Goal: Task Accomplishment & Management: Manage account settings

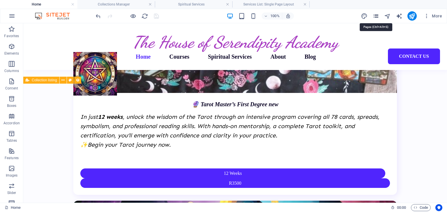
click at [374, 13] on icon "pages" at bounding box center [375, 16] width 7 height 7
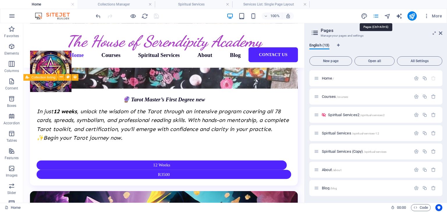
scroll to position [1134, 0]
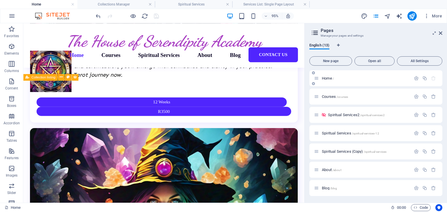
click at [325, 79] on span "Home /" at bounding box center [328, 78] width 12 height 4
click at [324, 77] on span "Home /" at bounding box center [328, 78] width 12 height 4
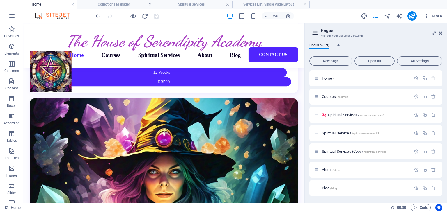
scroll to position [1157, 0]
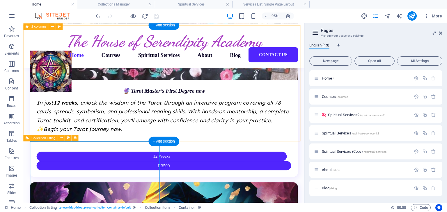
scroll to position [1070, 0]
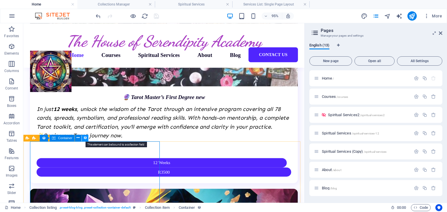
click at [85, 137] on icon at bounding box center [85, 138] width 4 height 6
select select "%"
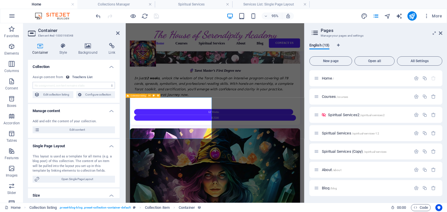
scroll to position [1071, 0]
click at [74, 85] on select "No assignment, content remains static Created at (Date) Updated at (Date) Servi…" at bounding box center [74, 85] width 82 height 7
select select "createdAt"
click at [33, 82] on select "No assignment, content remains static Created at (Date) Updated at (Date) Servi…" at bounding box center [74, 85] width 82 height 7
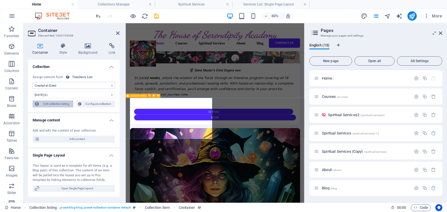
click at [67, 104] on span "Edit collection listing" at bounding box center [56, 104] width 30 height 7
select select "68b95ca213a35c27b9049927"
select select "createdAt_DESC"
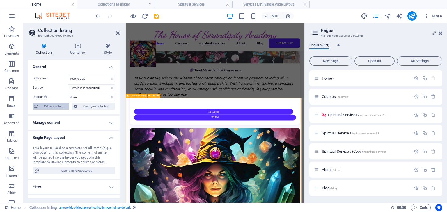
click at [60, 104] on span "Reload content" at bounding box center [54, 106] width 28 height 7
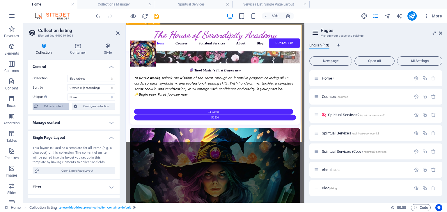
scroll to position [1193, 0]
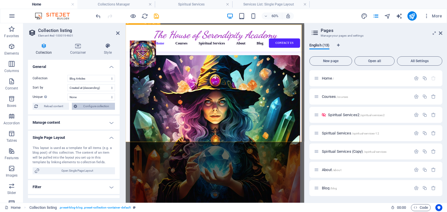
click at [90, 106] on span "Configure collection" at bounding box center [96, 106] width 34 height 7
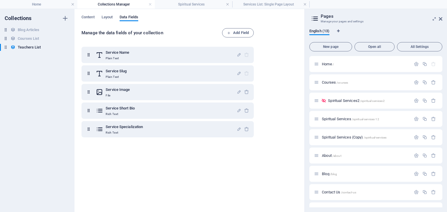
scroll to position [0, 0]
click at [107, 15] on span "Layout" at bounding box center [106, 18] width 11 height 8
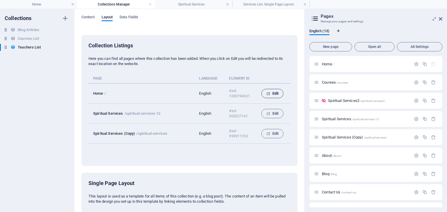
click at [268, 96] on span "Edit" at bounding box center [272, 93] width 12 height 7
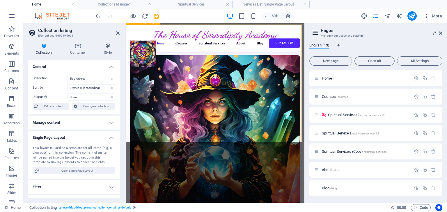
scroll to position [1146, 0]
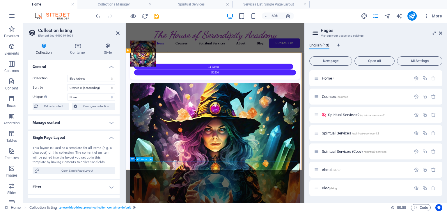
click at [150, 160] on icon at bounding box center [151, 160] width 2 height 4
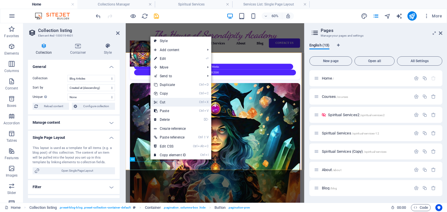
drag, startPoint x: 164, startPoint y: 102, endPoint x: 43, endPoint y: 204, distance: 157.8
click at [164, 102] on link "Ctrl X Cut" at bounding box center [169, 102] width 39 height 9
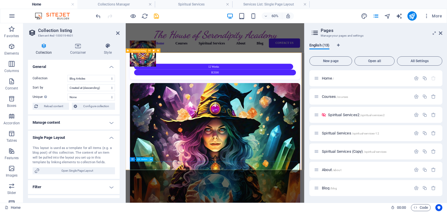
click at [152, 160] on icon at bounding box center [151, 160] width 2 height 4
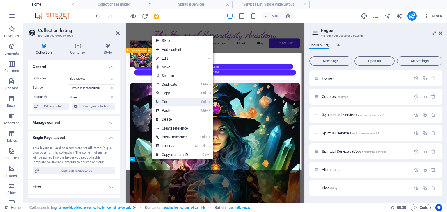
drag, startPoint x: 170, startPoint y: 102, endPoint x: 135, endPoint y: 173, distance: 78.7
click at [170, 102] on link "Ctrl X Cut" at bounding box center [171, 102] width 39 height 9
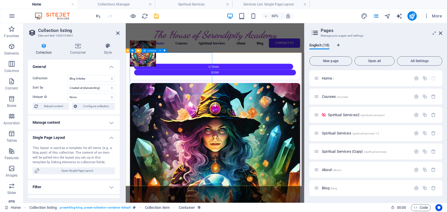
select select "createdAt"
select select "1"
select select "%"
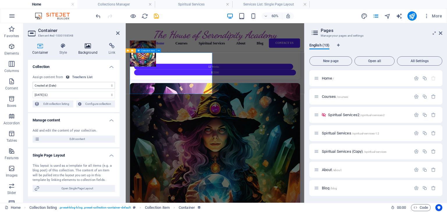
click at [87, 46] on icon at bounding box center [88, 46] width 28 height 6
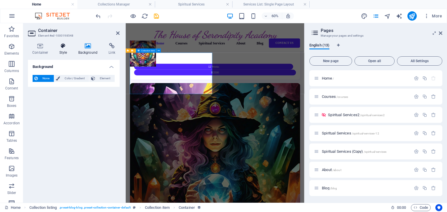
click at [63, 48] on icon at bounding box center [63, 46] width 17 height 6
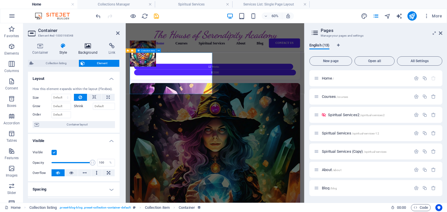
click at [87, 46] on icon at bounding box center [88, 46] width 28 height 6
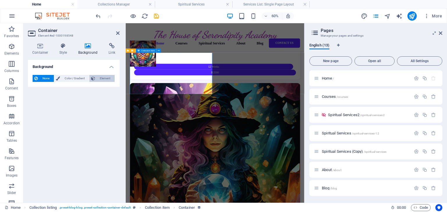
click at [107, 79] on span "Element" at bounding box center [105, 78] width 16 height 7
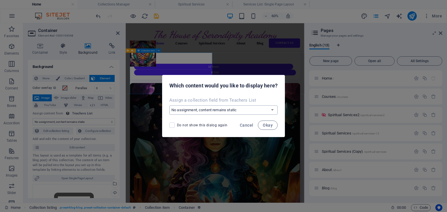
click at [212, 108] on select "No assignment, content remains static Create a new field Created at (Date) Upda…" at bounding box center [223, 110] width 108 height 9
select select "teacher-image"
click at [169, 106] on select "No assignment, content remains static Create a new field Created at (Date) Upda…" at bounding box center [223, 110] width 108 height 9
click at [267, 125] on span "Okay" at bounding box center [268, 125] width 10 height 5
select select "teacher-image"
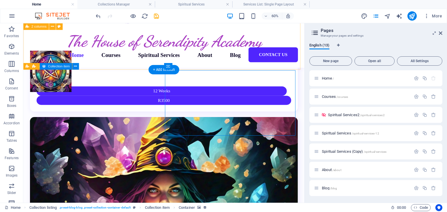
scroll to position [1146, 0]
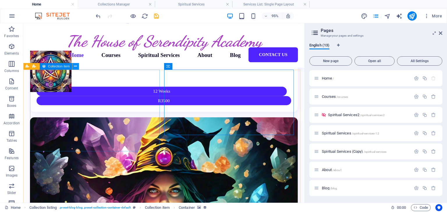
click at [74, 66] on icon at bounding box center [75, 67] width 3 height 6
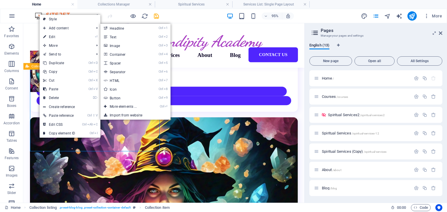
click at [118, 35] on link "Ctrl 2 Text" at bounding box center [124, 37] width 48 height 9
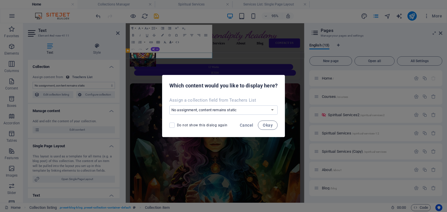
scroll to position [1146, 0]
click at [181, 108] on select "No assignment, content remains static Create a new field Created at (Date) Upda…" at bounding box center [223, 110] width 108 height 9
select select "teacher-short-bio"
click at [169, 106] on select "No assignment, content remains static Create a new field Created at (Date) Upda…" at bounding box center [223, 110] width 108 height 9
click at [268, 126] on span "Okay" at bounding box center [268, 125] width 10 height 5
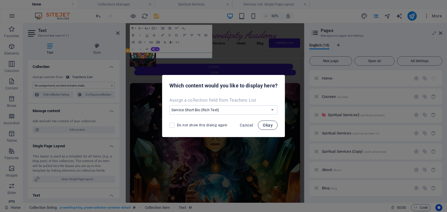
select select "teacher-short-bio"
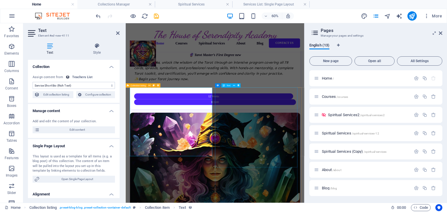
scroll to position [1088, 0]
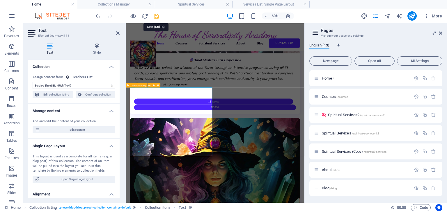
click at [156, 15] on icon "save" at bounding box center [156, 16] width 7 height 7
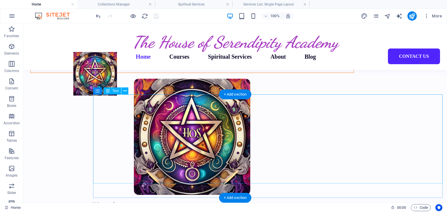
scroll to position [120, 0]
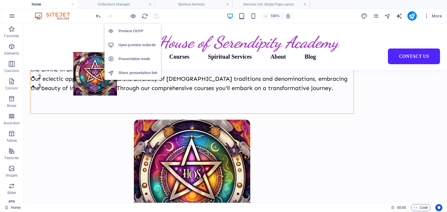
click at [130, 46] on h6 "Open preview website" at bounding box center [137, 45] width 39 height 7
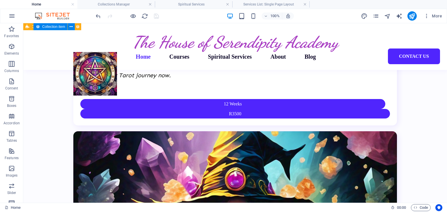
scroll to position [1050, 0]
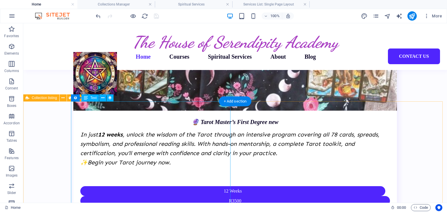
select select "teacher-short-bio"
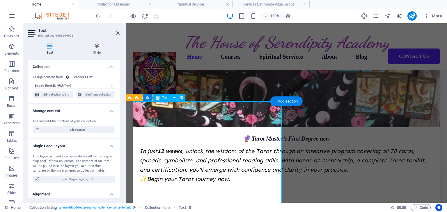
scroll to position [1081, 0]
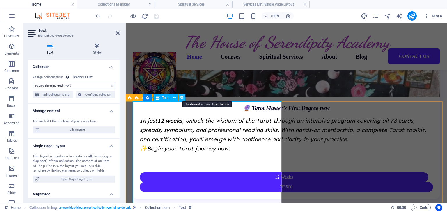
click at [181, 100] on icon at bounding box center [182, 98] width 4 height 6
click at [175, 98] on icon at bounding box center [174, 98] width 3 height 6
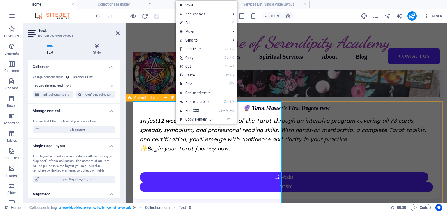
click at [145, 97] on span "Collection listing" at bounding box center [146, 97] width 25 height 3
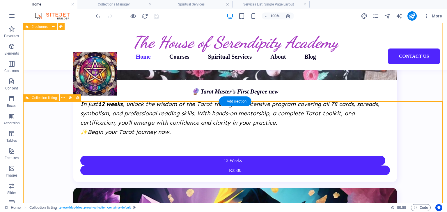
scroll to position [1050, 0]
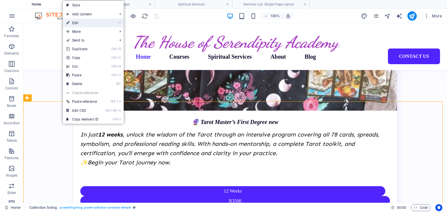
click at [80, 24] on link "⏎ Edit" at bounding box center [82, 23] width 39 height 9
select select "68b95ca213a35c27b9049927"
select select "createdAt_DESC"
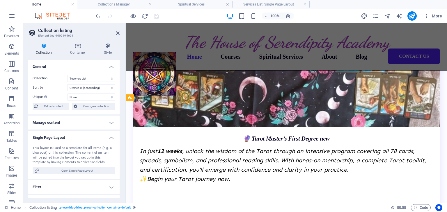
scroll to position [1081, 0]
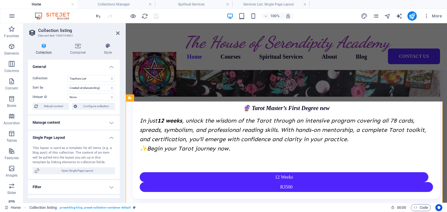
click at [112, 121] on h4 "Manage content" at bounding box center [74, 123] width 92 height 14
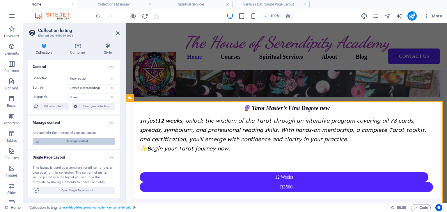
click at [73, 144] on span "Manage content" at bounding box center [77, 141] width 72 height 7
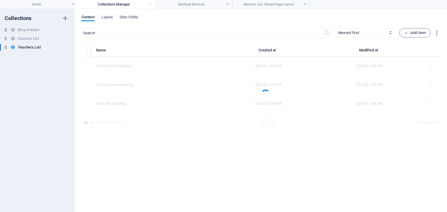
scroll to position [0, 0]
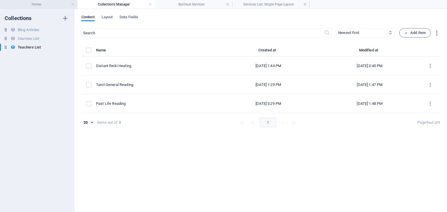
click at [48, 4] on h4 "Home" at bounding box center [38, 4] width 77 height 6
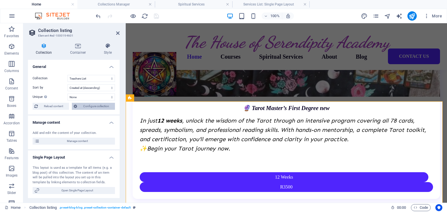
click at [92, 106] on span "Configure collection" at bounding box center [96, 106] width 34 height 7
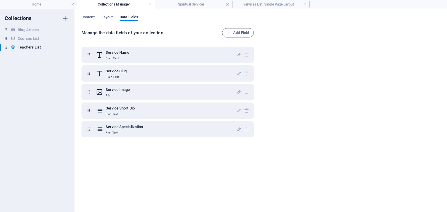
scroll to position [0, 0]
click at [104, 17] on span "Layout" at bounding box center [106, 18] width 11 height 8
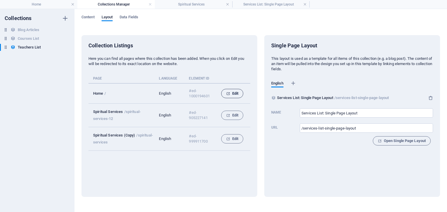
click at [236, 95] on span "Edit" at bounding box center [232, 93] width 12 height 7
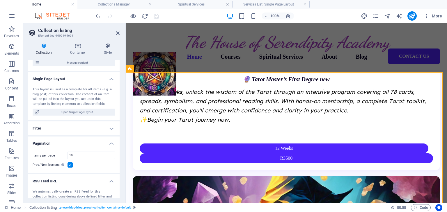
scroll to position [87, 0]
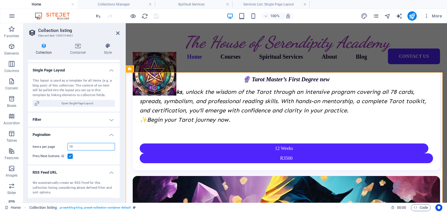
drag, startPoint x: 81, startPoint y: 147, endPoint x: 65, endPoint y: 145, distance: 17.0
click at [65, 145] on div "Items per page 10" at bounding box center [74, 147] width 82 height 8
type input "4"
click at [87, 151] on div "Items per page 4 Prev/Next buttons Even if checked the pagination will not be d…" at bounding box center [74, 151] width 92 height 26
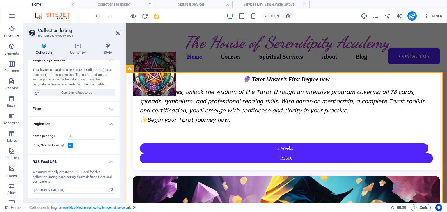
scroll to position [69, 0]
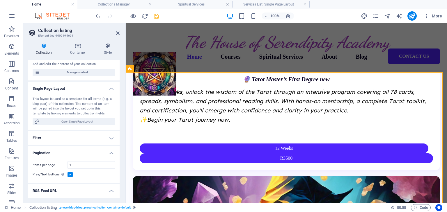
click at [110, 139] on h4 "Filter" at bounding box center [74, 138] width 92 height 14
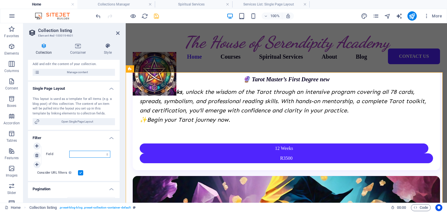
click at [106, 153] on select "Created at Updated at Service Name Service Slug" at bounding box center [89, 154] width 41 height 7
select select "[DOMAIN_NAME]"
click at [69, 151] on select "Created at Updated at Service Name Service Slug" at bounding box center [89, 154] width 41 height 7
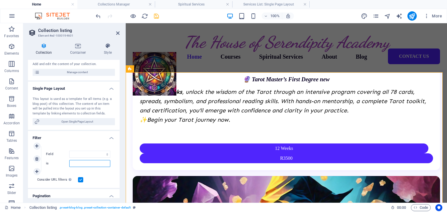
click at [83, 162] on input "is" at bounding box center [89, 163] width 41 height 7
click at [109, 141] on h4 "Filter" at bounding box center [74, 136] width 92 height 10
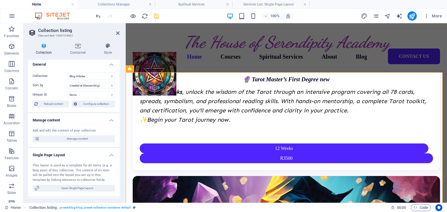
scroll to position [0, 0]
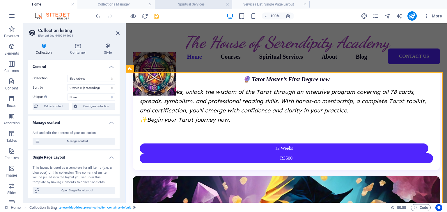
click at [182, 3] on h4 "Spiritual Services" at bounding box center [193, 4] width 77 height 6
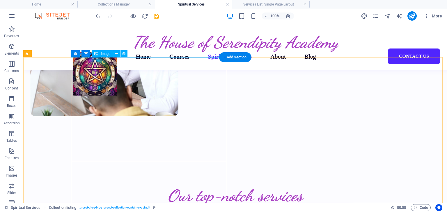
scroll to position [291, 0]
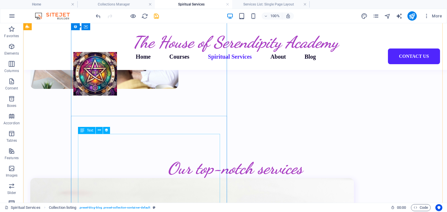
select select "teacher-short-bio"
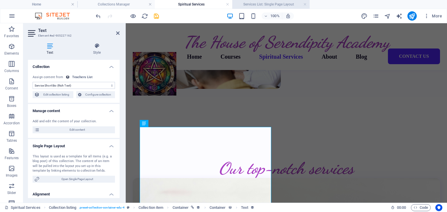
click at [247, 1] on li "Services List: Single Page Layout" at bounding box center [270, 4] width 77 height 9
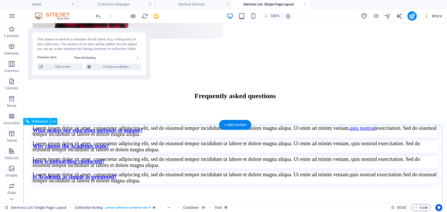
scroll to position [116, 0]
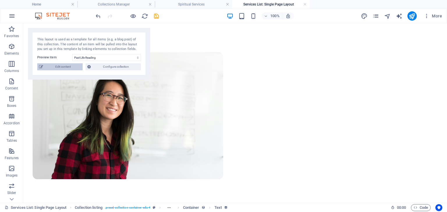
click at [64, 66] on span "Edit content" at bounding box center [63, 66] width 36 height 7
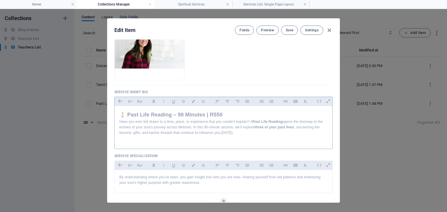
scroll to position [87, 0]
click at [225, 113] on h2 "🕯️ Past Life Reading – 90 Minutes | R550" at bounding box center [223, 114] width 208 height 8
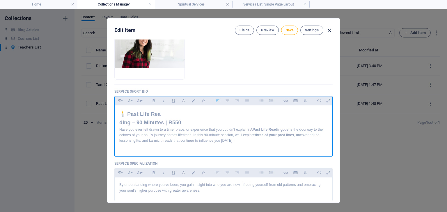
click at [329, 32] on icon "button" at bounding box center [329, 30] width 7 height 7
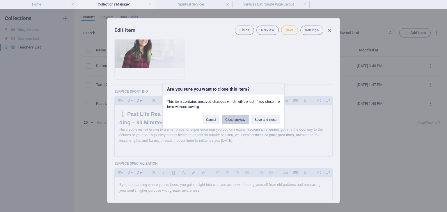
click at [230, 119] on button "Close anyway" at bounding box center [235, 119] width 27 height 9
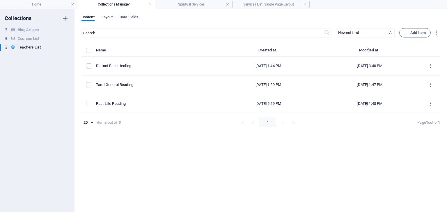
type input "past-life-reading"
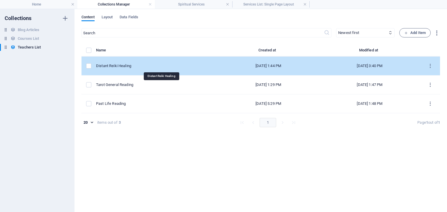
click at [130, 65] on div "Distant Reiki Healing" at bounding box center [154, 65] width 117 height 5
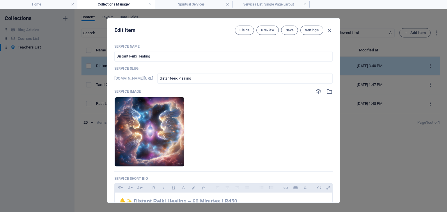
click at [130, 65] on div "Service Name Distant Reiki Healing ​ Service Slug [DOMAIN_NAME][URL] distant-re…" at bounding box center [223, 181] width 218 height 275
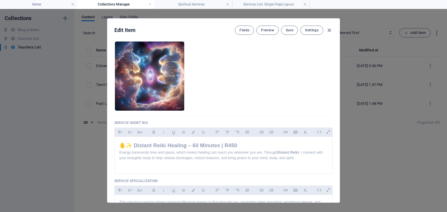
scroll to position [58, 0]
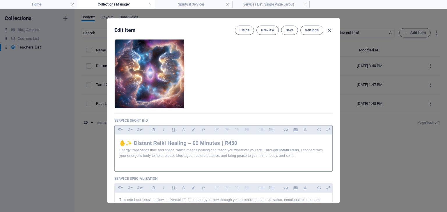
click at [244, 142] on h2 "✋✨ Distant Reiki Healing – 60 Minutes | R450" at bounding box center [223, 143] width 208 height 8
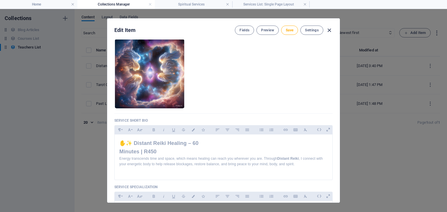
click at [328, 33] on icon "button" at bounding box center [329, 30] width 7 height 7
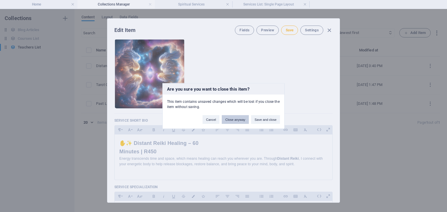
click at [241, 119] on button "Close anyway" at bounding box center [235, 119] width 27 height 9
type input "distant-reiki-healing"
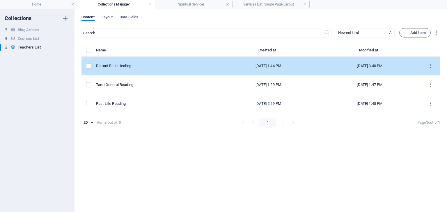
click at [169, 63] on td "Distant Reiki Healing" at bounding box center [157, 66] width 122 height 19
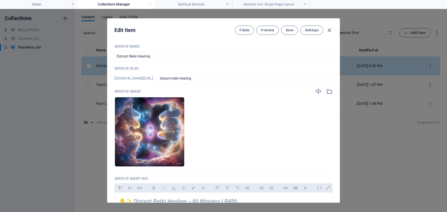
click at [169, 63] on div "Service Name Distant Reiki Healing ​ Service Slug [DOMAIN_NAME][URL] distant-re…" at bounding box center [223, 181] width 218 height 275
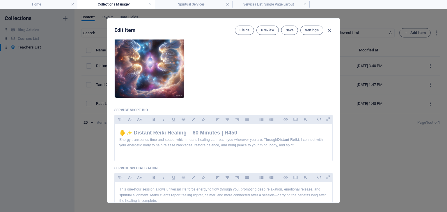
scroll to position [87, 0]
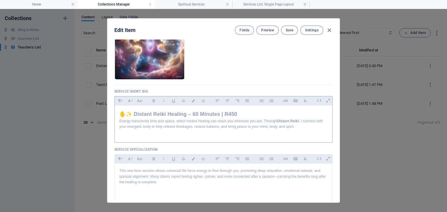
click at [242, 113] on h2 "✋✨ Distant Reiki Healing – 60 Minutes | R450" at bounding box center [223, 114] width 208 height 8
click at [241, 112] on h2 "✋✨ Distant Reiki Healing – 60 Minutes | R450" at bounding box center [223, 114] width 208 height 8
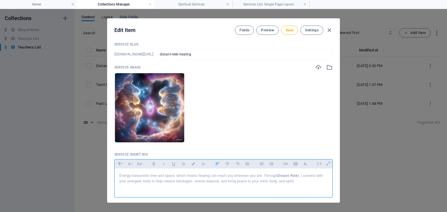
scroll to position [0, 0]
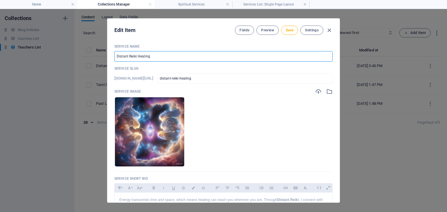
drag, startPoint x: 153, startPoint y: 54, endPoint x: 116, endPoint y: 54, distance: 36.9
click at [116, 54] on input "Distant Reiki Healing" at bounding box center [223, 56] width 218 height 10
paste input "✋✨ Distant Reiki Healing – 60 Minutes | R450"
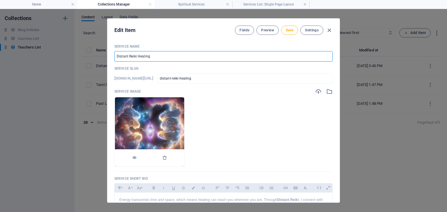
type input "✋✨ Distant Reiki Healing – 60 Minutes | R450"
type input "distant-reiki-healing-60-minutes-r450"
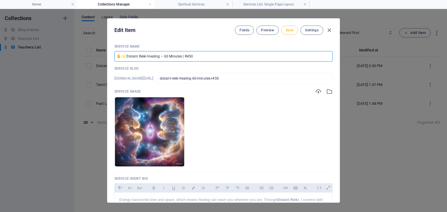
type input "✋✨ Distant Reiki Healing – 60 Minutes | R450"
click at [291, 29] on span "Save" at bounding box center [290, 30] width 8 height 5
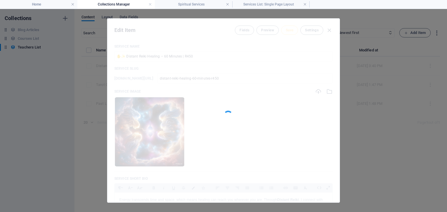
type input "distant-reiki-healing-60-minutes-r450"
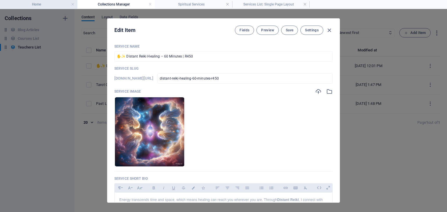
click at [41, 4] on h4 "Home" at bounding box center [38, 4] width 77 height 6
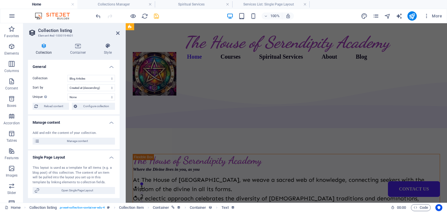
scroll to position [1109, 0]
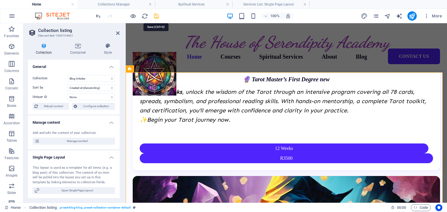
click at [157, 14] on icon "save" at bounding box center [156, 16] width 7 height 7
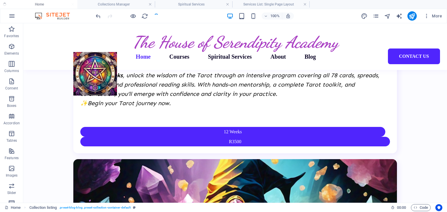
scroll to position [1079, 0]
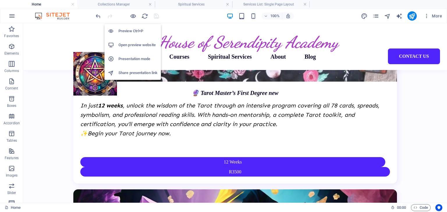
click at [131, 46] on h6 "Open preview website" at bounding box center [137, 45] width 39 height 7
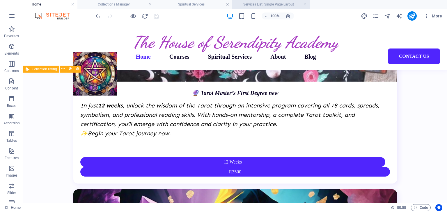
click at [247, 4] on h4 "Services List: Single Page Layout" at bounding box center [270, 4] width 77 height 6
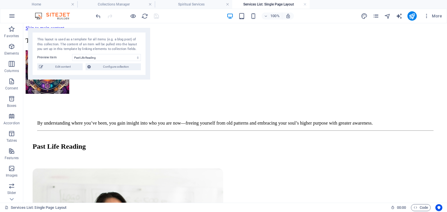
scroll to position [116, 0]
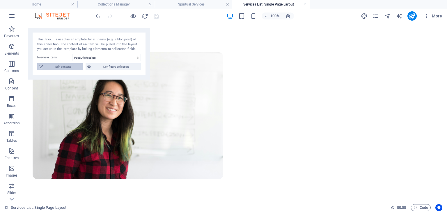
click at [56, 67] on span "Edit content" at bounding box center [63, 66] width 36 height 7
type input "Past Life Reading"
type input "past-life-reading"
type textarea "Step into the timeless wisdom of the Tarot with a full past, present, and futur…"
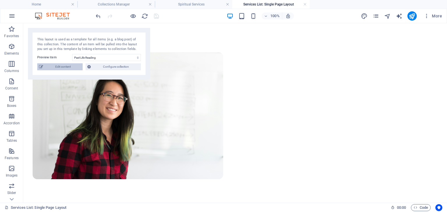
type input "Tarot, Reading, Services, Tarot Reading"
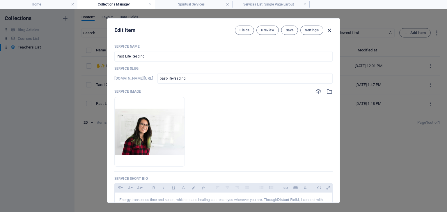
click at [330, 30] on icon "button" at bounding box center [329, 30] width 7 height 7
type input "past-life-reading"
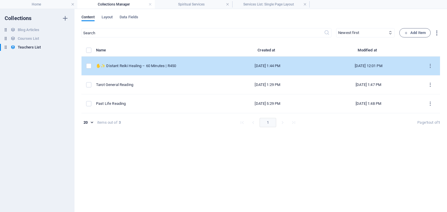
click at [134, 63] on td "✋✨ Distant Reiki Healing – 60 Minutes | R450" at bounding box center [157, 66] width 122 height 19
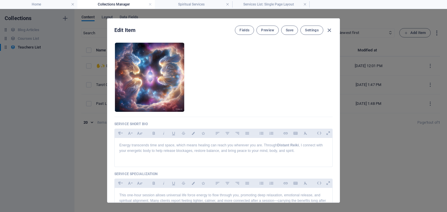
scroll to position [87, 0]
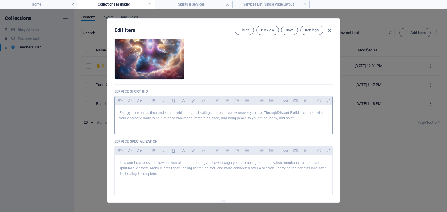
click at [119, 110] on p "Energy transcends time and space, which means healing can reach you wherever yo…" at bounding box center [223, 115] width 208 height 11
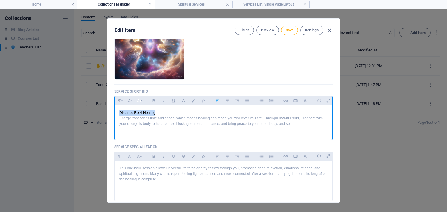
click at [141, 101] on icon "button" at bounding box center [139, 100] width 5 height 7
click at [141, 108] on link "14" at bounding box center [145, 112] width 21 height 9
click at [128, 101] on icon "button" at bounding box center [129, 100] width 3 height 3
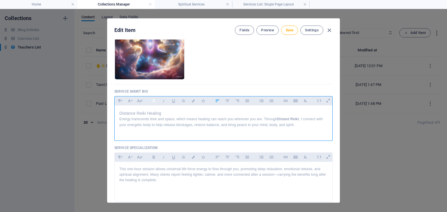
click at [152, 101] on icon "button" at bounding box center [153, 100] width 5 height 7
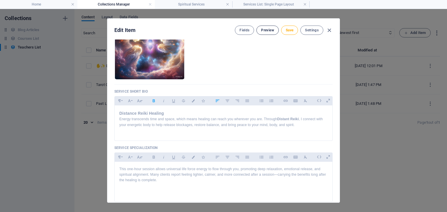
click at [263, 31] on span "Preview" at bounding box center [267, 30] width 13 height 5
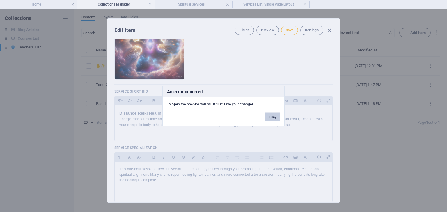
click at [273, 116] on button "Okay" at bounding box center [272, 117] width 15 height 9
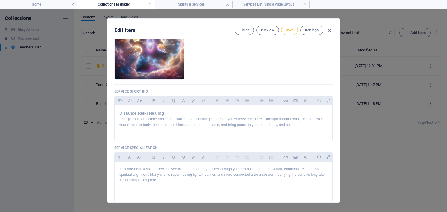
click at [285, 33] on button "Save" at bounding box center [289, 30] width 17 height 9
click at [264, 31] on span "Preview" at bounding box center [267, 30] width 13 height 5
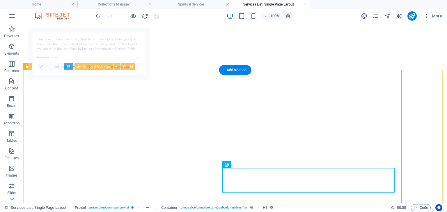
select select "68dd1411be779adfaa0d78d3"
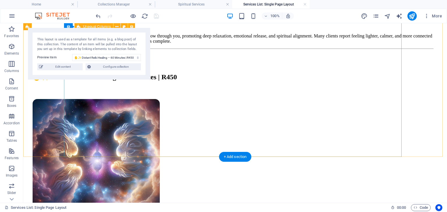
scroll to position [0, 0]
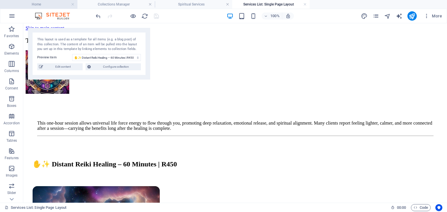
drag, startPoint x: 33, startPoint y: 2, endPoint x: 261, endPoint y: 86, distance: 242.9
click at [33, 2] on h4 "Home" at bounding box center [38, 4] width 77 height 6
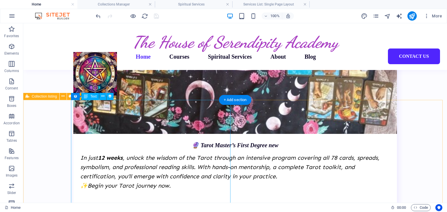
scroll to position [1021, 0]
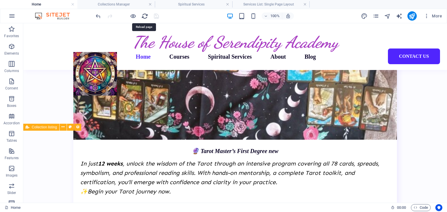
click at [143, 15] on icon "reload" at bounding box center [144, 16] width 7 height 7
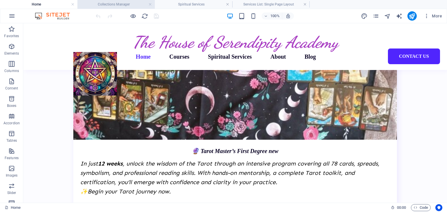
click at [124, 3] on h4 "Collections Manager" at bounding box center [115, 4] width 77 height 6
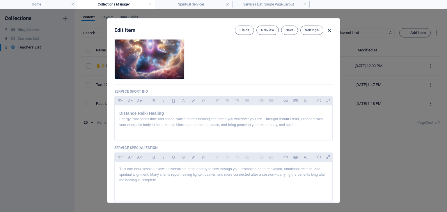
click at [330, 30] on icon "button" at bounding box center [329, 30] width 7 height 7
type input "distant-reiki-healing-60-minutes-r450"
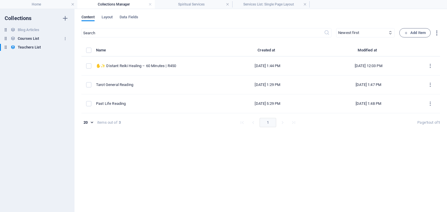
click at [19, 39] on h6 "Courses List" at bounding box center [28, 38] width 21 height 7
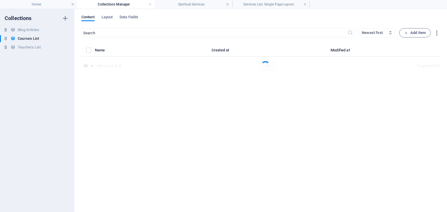
select select "[DOMAIN_NAME]_ASC"
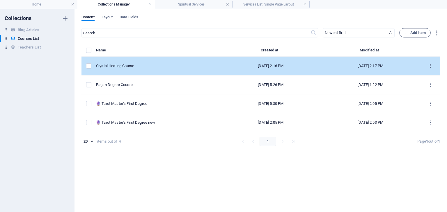
click at [130, 67] on div "Crystal Healing Course" at bounding box center [156, 65] width 120 height 5
select select "Creativity"
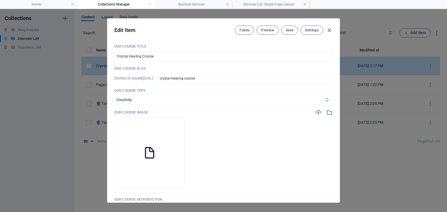
click at [130, 67] on p "Our Course Slug" at bounding box center [223, 68] width 218 height 5
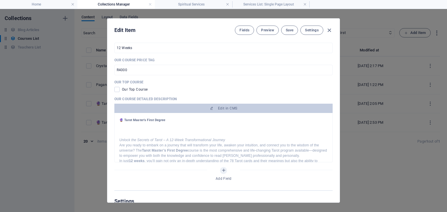
scroll to position [204, 0]
click at [209, 119] on h1 "🔮 Tarot Master’s First Degree" at bounding box center [223, 119] width 208 height 5
click at [208, 119] on h1 "🔮 Tarot Master’s First Degree" at bounding box center [223, 119] width 208 height 5
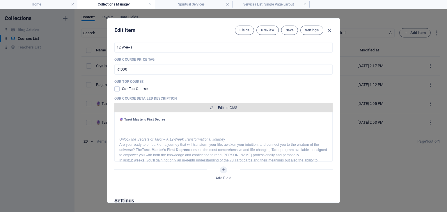
click at [211, 110] on button "Edit in CMS" at bounding box center [223, 107] width 218 height 9
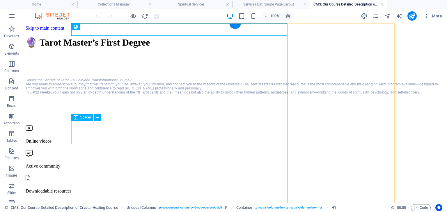
scroll to position [0, 0]
click at [194, 37] on div "🔮 Tarot Master’s First Degree" at bounding box center [235, 42] width 419 height 11
drag, startPoint x: 190, startPoint y: 30, endPoint x: 164, endPoint y: 31, distance: 25.3
click at [164, 37] on div "🔮 Tarot Master’s First Degree" at bounding box center [235, 42] width 419 height 11
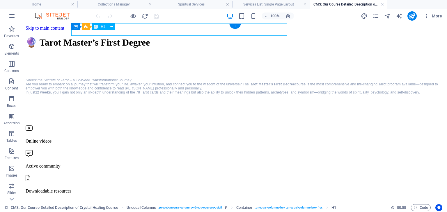
click at [164, 37] on div "🔮 Tarot Master’s First Degree" at bounding box center [235, 42] width 419 height 11
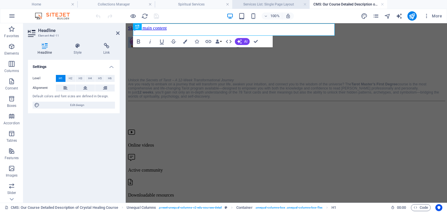
click at [260, 5] on h4 "Services List: Single Page Layout" at bounding box center [270, 4] width 77 height 6
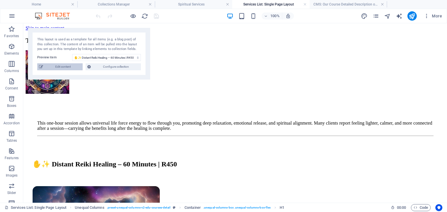
click at [63, 69] on span "Edit content" at bounding box center [63, 66] width 36 height 7
select select "createdAt_DESC"
type input "✋✨ Distant Reiki Healing – 60 Minutes | R450"
type input "distant-reiki-healing-60-minutes-r450"
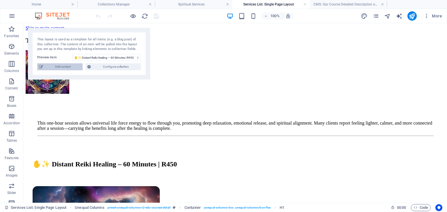
type textarea "Step into the timeless wisdom of the Tarot with a full past, present, and futur…"
type input "Tarot, Reading, Services, Tarot Reading"
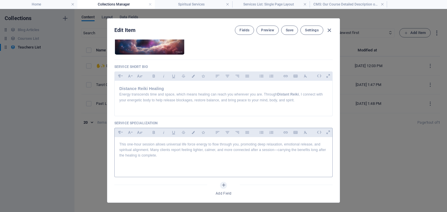
scroll to position [63, 0]
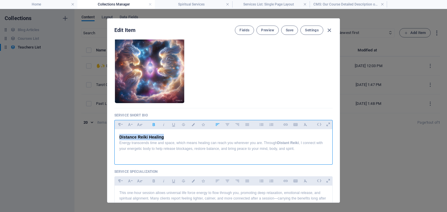
drag, startPoint x: 164, startPoint y: 137, endPoint x: 111, endPoint y: 135, distance: 53.0
click at [111, 135] on div "Service Name ✋✨ Distant Reiki Healing – 60 Minutes | R450 ​ Service Slug [DOMAI…" at bounding box center [223, 121] width 232 height 163
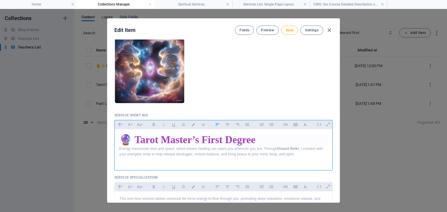
click at [137, 140] on h1 "🔮 Tarot Master’s First Degree" at bounding box center [223, 140] width 208 height 12
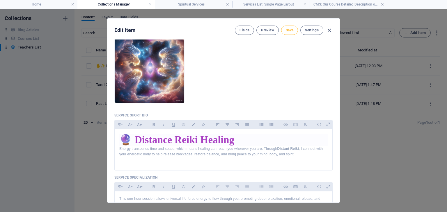
click at [288, 30] on span "Save" at bounding box center [290, 30] width 8 height 5
click at [268, 29] on span "Preview" at bounding box center [267, 30] width 13 height 5
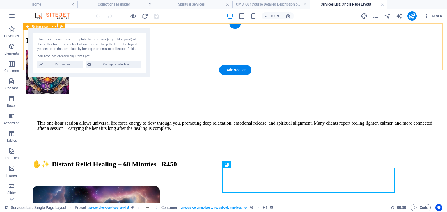
scroll to position [0, 0]
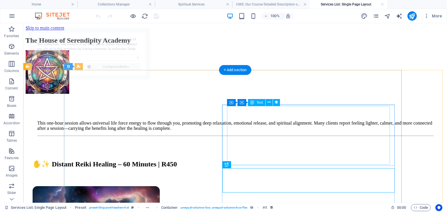
select select "68dd1411be779adfaa0d78d3"
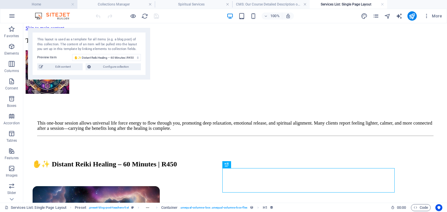
click at [51, 4] on h4 "Home" at bounding box center [38, 4] width 77 height 6
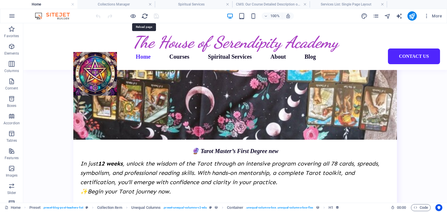
click at [145, 14] on icon "reload" at bounding box center [144, 16] width 7 height 7
click at [324, 4] on h4 "Services List: Single Page Layout" at bounding box center [347, 4] width 77 height 6
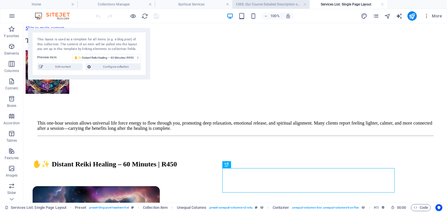
click at [248, 2] on h4 "CMS: Our Course Detailed Description of Crystal Healing Course" at bounding box center [270, 4] width 77 height 6
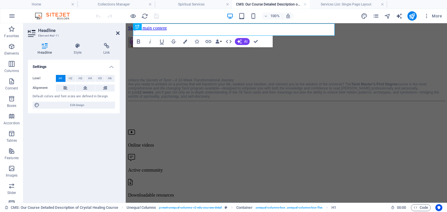
click at [117, 33] on icon at bounding box center [117, 33] width 3 height 5
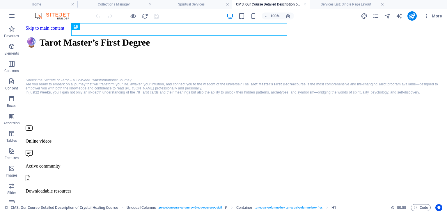
click at [268, 4] on h4 "CMS: Our Course Detailed Description of Crystal Healing Course" at bounding box center [270, 4] width 77 height 6
click at [186, 4] on h4 "Spiritual Services" at bounding box center [193, 4] width 77 height 6
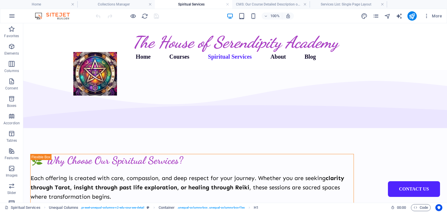
scroll to position [291, 0]
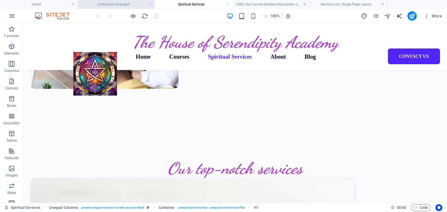
click at [126, 4] on h4 "Collections Manager" at bounding box center [115, 4] width 77 height 6
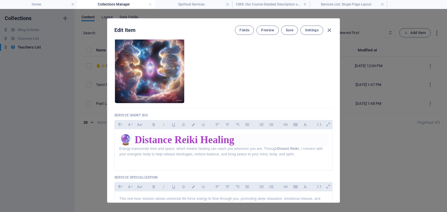
scroll to position [0, 0]
click at [328, 29] on icon "button" at bounding box center [329, 30] width 7 height 7
type input "distant-reiki-healing-60-minutes-r450"
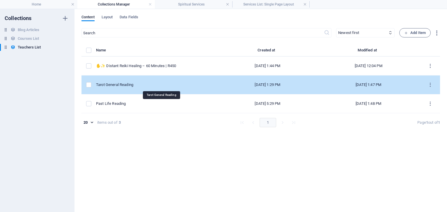
click at [145, 86] on div "Tarot General Reading" at bounding box center [155, 84] width 118 height 5
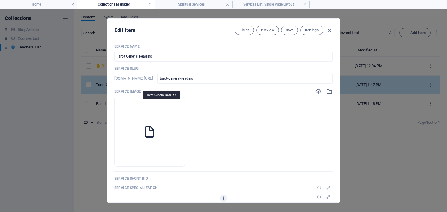
click at [145, 86] on div "Service Name Tarot General Reading ​ Service Slug [DOMAIN_NAME][URL] tarot-gene…" at bounding box center [223, 131] width 218 height 174
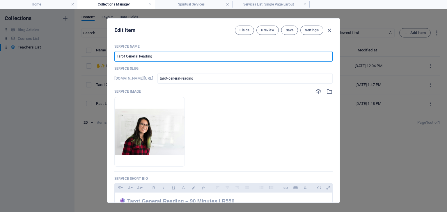
drag, startPoint x: 153, startPoint y: 54, endPoint x: 117, endPoint y: 54, distance: 36.3
click at [117, 54] on input "Tarot General Reading" at bounding box center [223, 56] width 218 height 10
paste input "🔮 Tarot Master’s First Degree"
type input "🔮 Tarot Master’s First Degree"
type input "tarot-master-s-first-degree"
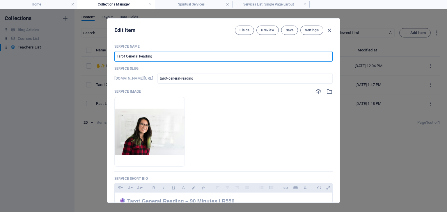
type input "tarot-master-s-first-degree"
type input "🔮 Tarot Master’s First Degree"
click at [332, 29] on icon "button" at bounding box center [329, 30] width 7 height 7
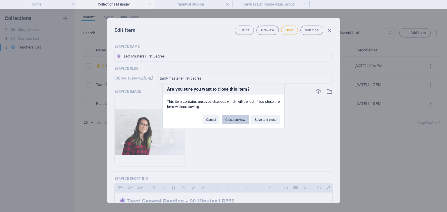
click at [228, 119] on button "Close anyway" at bounding box center [235, 119] width 27 height 9
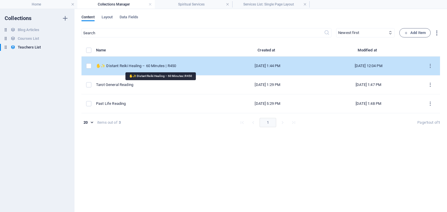
click at [155, 68] on div "✋✨ Distant Reiki Healing – 60 Minutes | R450" at bounding box center [155, 65] width 118 height 5
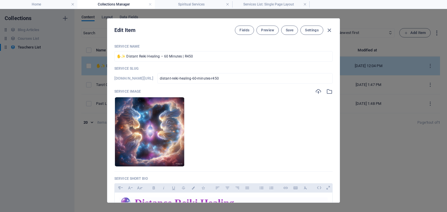
click at [155, 68] on p "Service Slug" at bounding box center [223, 68] width 218 height 5
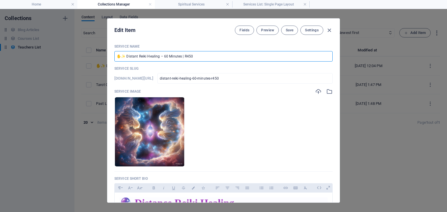
drag, startPoint x: 195, startPoint y: 55, endPoint x: 116, endPoint y: 56, distance: 79.4
click at [116, 56] on input "✋✨ Distant Reiki Healing – 60 Minutes | R450" at bounding box center [223, 56] width 218 height 10
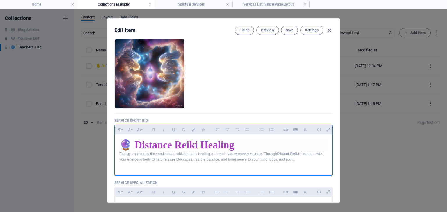
click at [236, 145] on h1 "🔮 Distance Reiki Healing" at bounding box center [223, 145] width 208 height 12
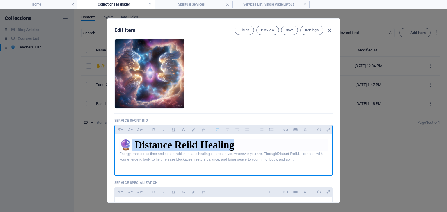
drag, startPoint x: 236, startPoint y: 145, endPoint x: 129, endPoint y: 142, distance: 107.6
click at [129, 142] on h1 "🔮 Distance Reiki Healing" at bounding box center [223, 145] width 208 height 12
copy h1 "Distance Reiki Healing"
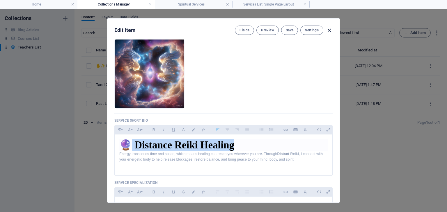
click at [330, 30] on icon "button" at bounding box center [329, 30] width 7 height 7
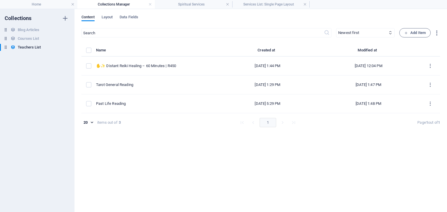
type input "distant-reiki-healing-60-minutes-r450"
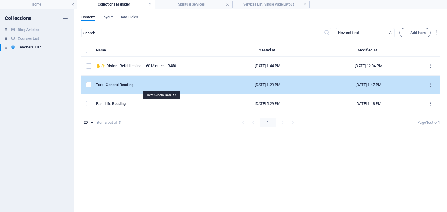
click at [118, 85] on div "Tarot General Reading" at bounding box center [155, 84] width 118 height 5
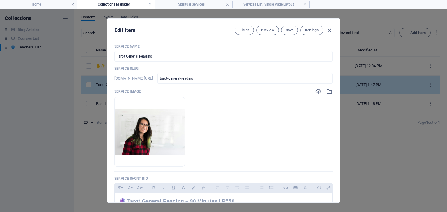
click at [118, 85] on div "Service Name Tarot General Reading ​ Service Slug [DOMAIN_NAME][URL] tarot-gene…" at bounding box center [223, 178] width 218 height 269
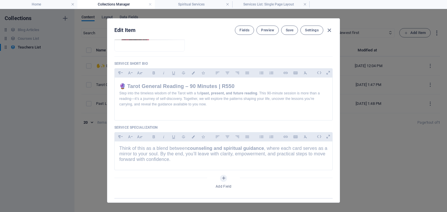
scroll to position [116, 0]
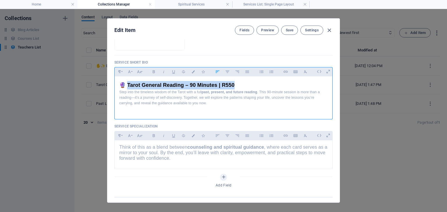
drag, startPoint x: 236, startPoint y: 85, endPoint x: 127, endPoint y: 82, distance: 108.8
click at [127, 82] on h2 "🔮 Tarot General Reading – 90 Minutes | R550" at bounding box center [223, 85] width 208 height 8
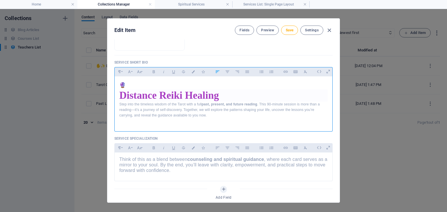
click at [125, 94] on h1 "Distance Reiki Healing" at bounding box center [223, 96] width 208 height 12
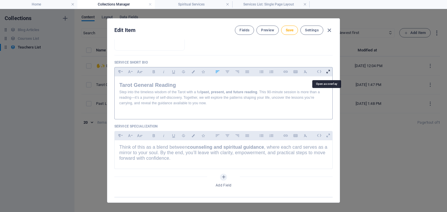
click at [328, 73] on icon at bounding box center [327, 71] width 9 height 9
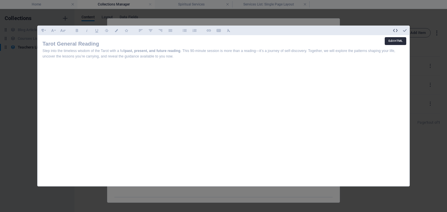
click at [394, 32] on icon "button" at bounding box center [395, 30] width 5 height 5
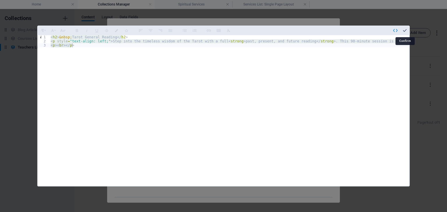
click at [405, 31] on icon "button" at bounding box center [404, 30] width 5 height 5
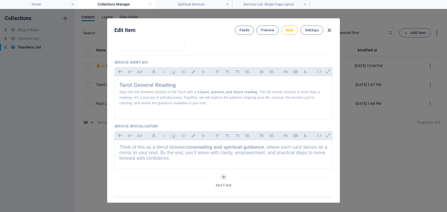
click at [329, 30] on icon "button" at bounding box center [329, 30] width 7 height 7
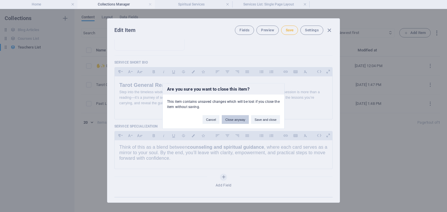
click at [238, 115] on button "Close anyway" at bounding box center [235, 119] width 27 height 9
type input "tarot-general-reading"
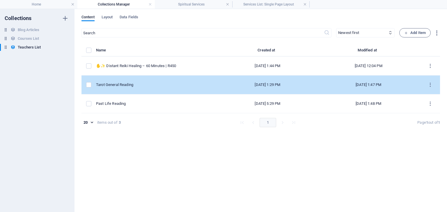
click at [144, 88] on td "Tarot General Reading" at bounding box center [157, 85] width 122 height 19
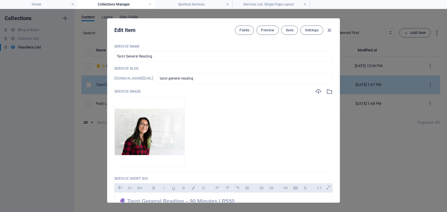
click at [144, 88] on div "Service Name Tarot General Reading ​ Service Slug [DOMAIN_NAME][URL] tarot-gene…" at bounding box center [223, 178] width 218 height 269
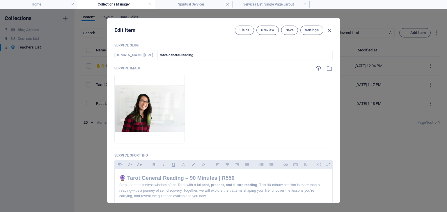
scroll to position [58, 0]
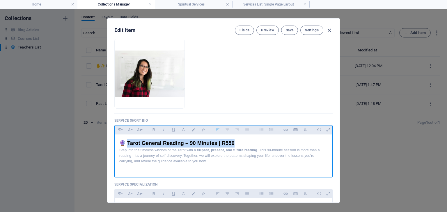
drag, startPoint x: 127, startPoint y: 141, endPoint x: 237, endPoint y: 140, distance: 109.3
click at [237, 140] on h2 "🔮 Tarot General Reading – 90 Minutes | R550" at bounding box center [223, 143] width 208 height 8
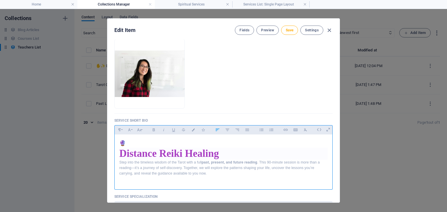
click at [126, 141] on h2 "🔮 ​" at bounding box center [223, 143] width 208 height 8
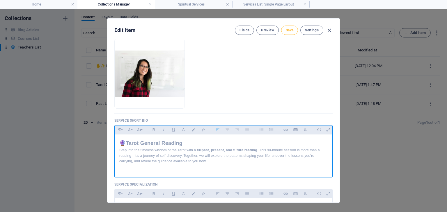
click at [292, 29] on span "Save" at bounding box center [290, 30] width 8 height 5
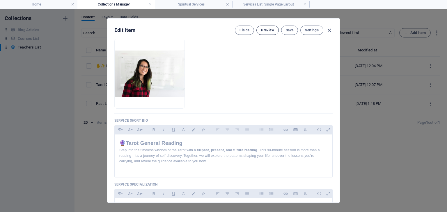
click at [263, 28] on span "Preview" at bounding box center [267, 30] width 13 height 5
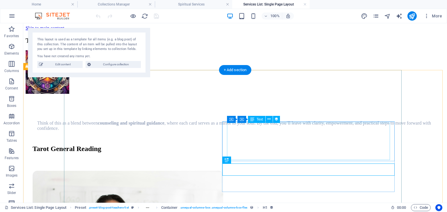
scroll to position [0, 0]
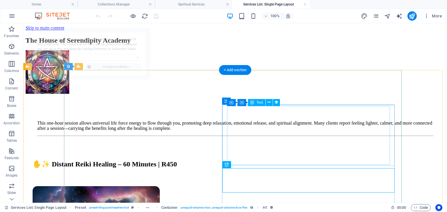
select select "68dd10963c2f1777b9049b69"
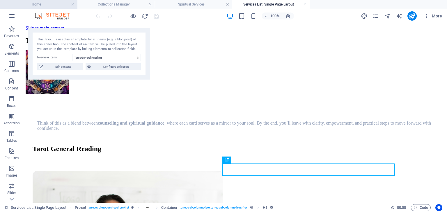
click at [25, 0] on li "Home" at bounding box center [38, 4] width 77 height 9
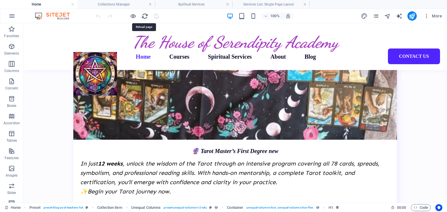
click at [142, 15] on icon "reload" at bounding box center [144, 16] width 7 height 7
click at [252, 1] on h4 "Services List: Single Page Layout" at bounding box center [270, 4] width 77 height 6
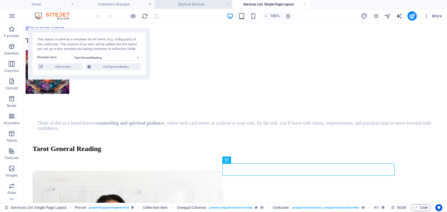
click at [173, 4] on h4 "Spiritual Services" at bounding box center [193, 4] width 77 height 6
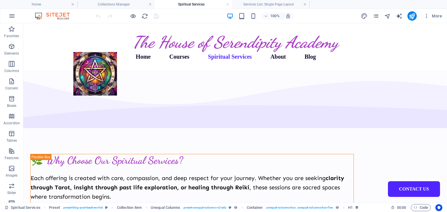
scroll to position [291, 0]
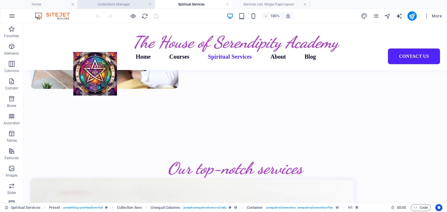
click at [105, 4] on h4 "Collections Manager" at bounding box center [115, 4] width 77 height 6
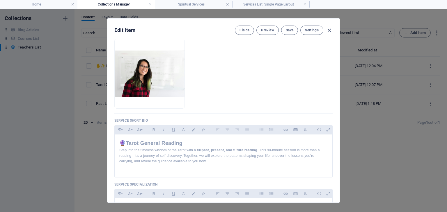
scroll to position [0, 0]
click at [328, 31] on icon "button" at bounding box center [329, 30] width 7 height 7
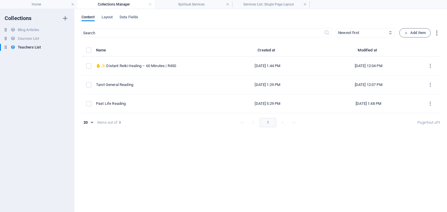
type input "tarot-general-reading"
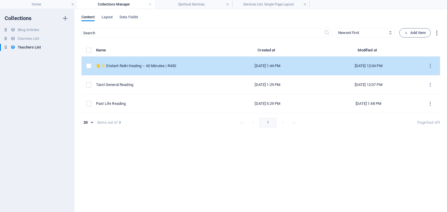
click at [119, 68] on td "✋✨ Distant Reiki Healing – 60 Minutes | R450" at bounding box center [157, 66] width 122 height 19
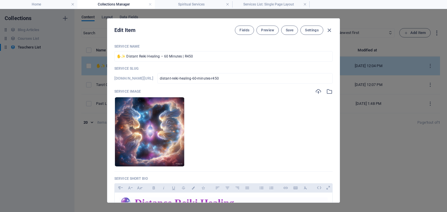
click at [119, 68] on p "Service Slug" at bounding box center [223, 68] width 218 height 5
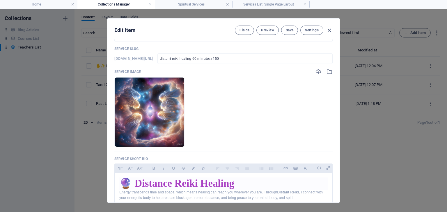
scroll to position [29, 0]
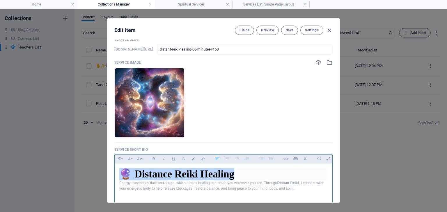
drag, startPoint x: 236, startPoint y: 174, endPoint x: 124, endPoint y: 178, distance: 111.1
click at [124, 178] on h1 "🔮 Distance Reiki Healing" at bounding box center [223, 174] width 208 height 12
copy h1 "🔮 Distance Reiki Healing"
click at [330, 30] on icon "button" at bounding box center [329, 30] width 7 height 7
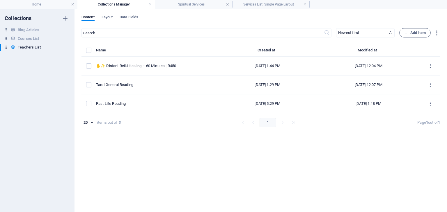
type input "distant-reiki-healing-60-minutes-r450"
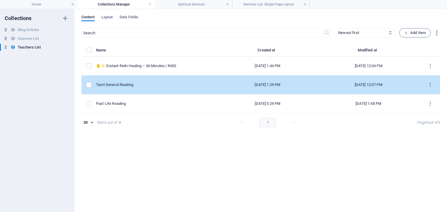
click at [122, 80] on td "Tarot General Reading" at bounding box center [157, 85] width 122 height 19
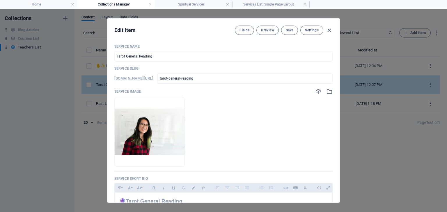
click at [122, 80] on div "​ Newest first Oldest first Last modified Service Name (ascending) Service Name…" at bounding box center [260, 117] width 358 height 178
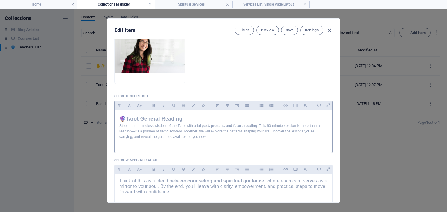
scroll to position [87, 0]
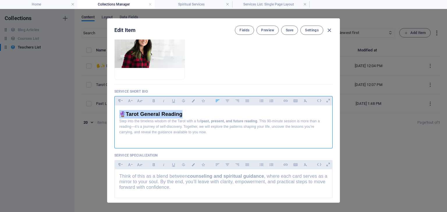
drag, startPoint x: 187, startPoint y: 115, endPoint x: 115, endPoint y: 114, distance: 72.1
click at [115, 114] on div "🔮Tarot General Reading Step into the timeless wisdom of the Tarot with a full p…" at bounding box center [223, 126] width 217 height 40
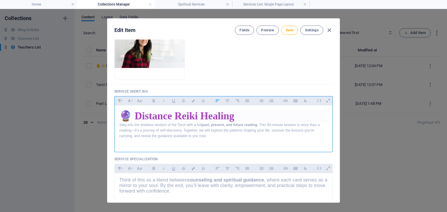
click at [137, 116] on h1 "🔮 Distance Reiki Healing" at bounding box center [223, 116] width 208 height 12
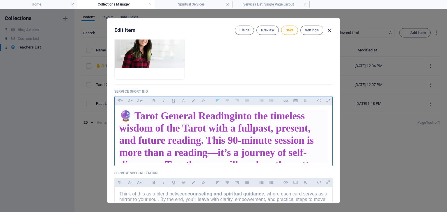
click at [330, 30] on icon "button" at bounding box center [329, 30] width 7 height 7
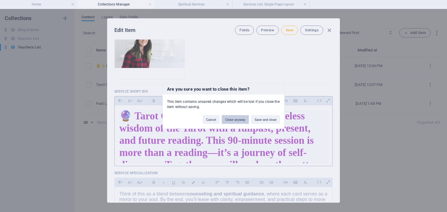
click at [231, 121] on button "Close anyway" at bounding box center [235, 119] width 27 height 9
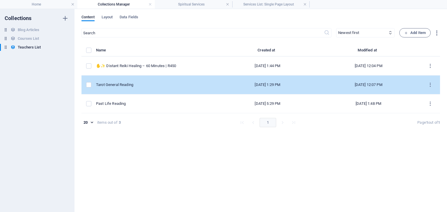
click at [133, 88] on td "Tarot General Reading" at bounding box center [157, 85] width 122 height 19
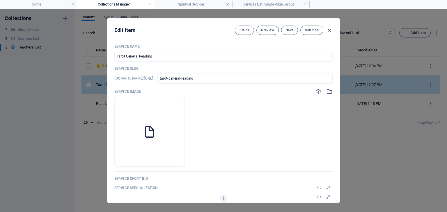
click at [133, 88] on div "Service Name Tarot General Reading ​ Service Slug [DOMAIN_NAME][URL] tarot-gene…" at bounding box center [223, 131] width 218 height 174
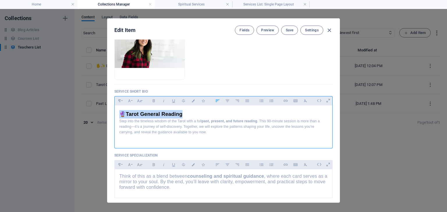
drag, startPoint x: 184, startPoint y: 115, endPoint x: 136, endPoint y: 116, distance: 47.7
click at [101, 109] on div "Edit Item Fields Preview Save Settings Service Name Tarot General Reading ​ Ser…" at bounding box center [223, 110] width 447 height 203
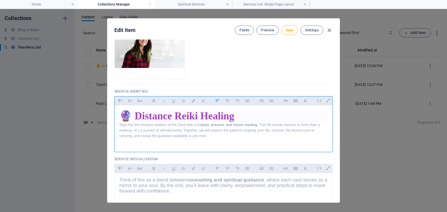
click at [135, 114] on h1 "🔮 Distance Reiki Healing" at bounding box center [223, 116] width 208 height 12
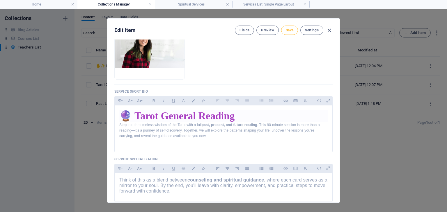
click at [286, 28] on span "Save" at bounding box center [290, 30] width 8 height 5
click at [268, 28] on span "Preview" at bounding box center [267, 30] width 13 height 5
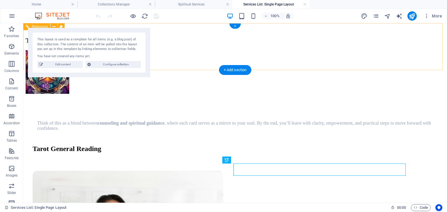
scroll to position [0, 0]
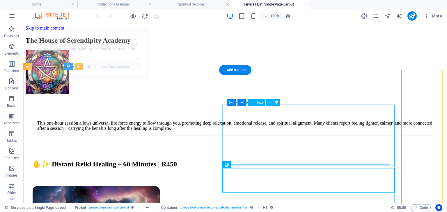
select select "68dd10963c2f1777b9049b69"
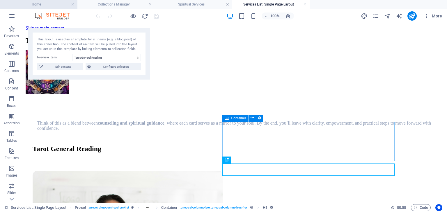
click at [54, 5] on h4 "Home" at bounding box center [38, 4] width 77 height 6
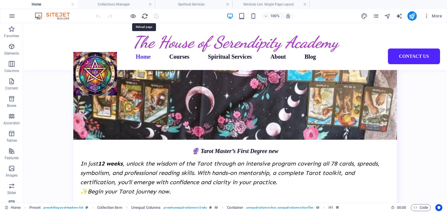
click at [146, 15] on icon "reload" at bounding box center [144, 16] width 7 height 7
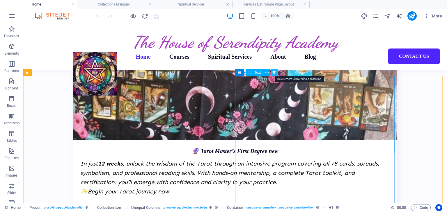
click at [274, 72] on icon at bounding box center [274, 72] width 4 height 6
select select "teacher-short-bio"
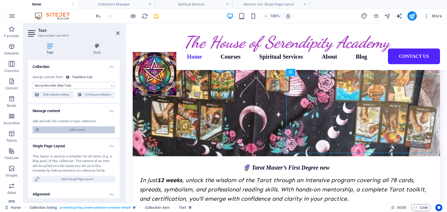
click at [69, 131] on span "Edit content" at bounding box center [77, 129] width 72 height 7
type input "tarot-general-reading"
type textarea "Step into the timeless wisdom of the Tarot with a full past, present, and futur…"
type input "Tarot, Reading, Services, Tarot Reading"
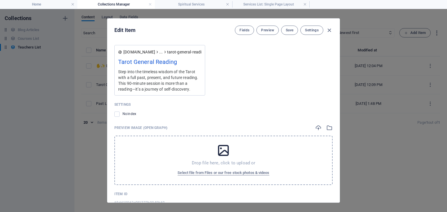
scroll to position [465, 0]
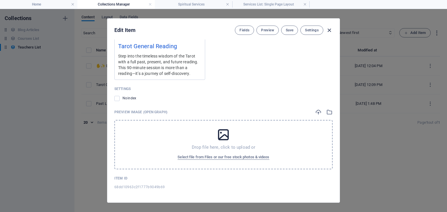
click at [329, 32] on icon "button" at bounding box center [329, 30] width 7 height 7
type input "tarot-general-reading"
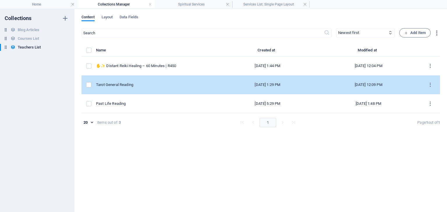
scroll to position [397, 0]
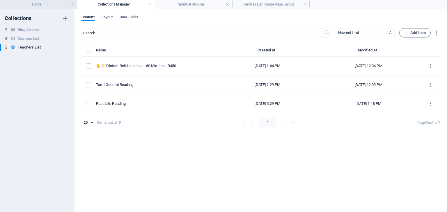
click at [42, 5] on h4 "Home" at bounding box center [38, 4] width 77 height 6
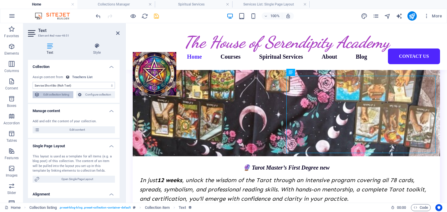
click at [65, 96] on span "Edit collection listing" at bounding box center [56, 94] width 30 height 7
select select "68b95ca213a35c27b9049927"
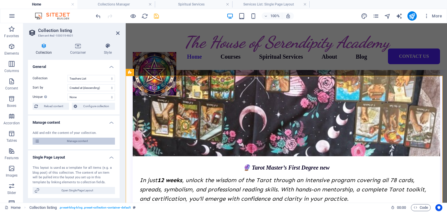
click at [91, 142] on span "Manage content" at bounding box center [77, 141] width 72 height 7
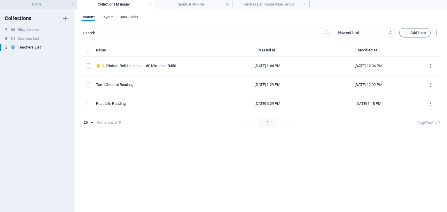
click at [56, 2] on h4 "Home" at bounding box center [38, 4] width 77 height 6
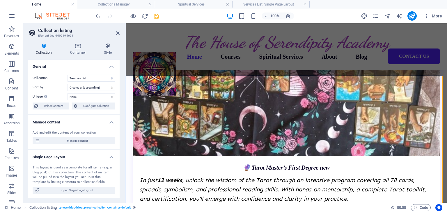
scroll to position [0, 0]
click at [71, 86] on select "Created at (ascending) Created at (descending) Updated at (ascending) Updated a…" at bounding box center [90, 87] width 47 height 7
select select "rand()_ASC"
click at [67, 84] on select "Created at (ascending) Created at (descending) Updated at (ascending) Updated a…" at bounding box center [90, 87] width 47 height 7
click at [109, 47] on icon at bounding box center [108, 46] width 24 height 6
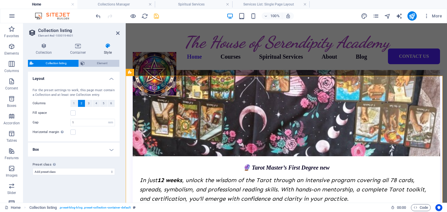
click at [93, 64] on span "Element" at bounding box center [101, 63] width 31 height 7
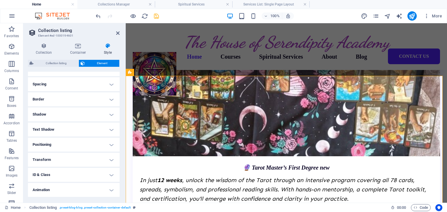
scroll to position [57, 0]
click at [88, 160] on h4 "ID & Class" at bounding box center [74, 161] width 92 height 14
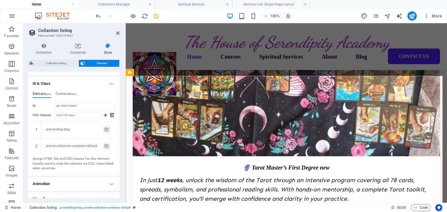
scroll to position [142, 0]
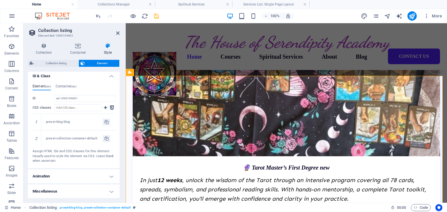
click at [79, 189] on h4 "Miscellaneous" at bounding box center [74, 192] width 92 height 14
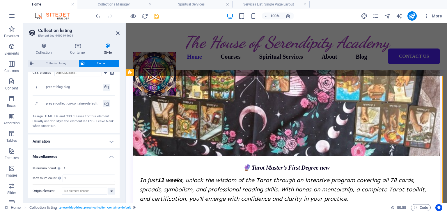
scroll to position [178, 0]
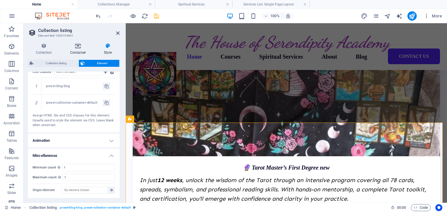
click at [79, 46] on icon at bounding box center [77, 46] width 31 height 6
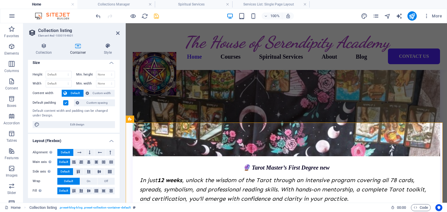
scroll to position [5, 0]
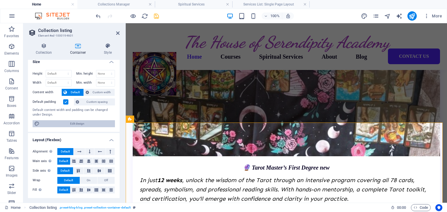
click at [95, 123] on span "Edit design" at bounding box center [77, 123] width 72 height 7
select select "px"
select select "500"
select select "px"
select select "rem"
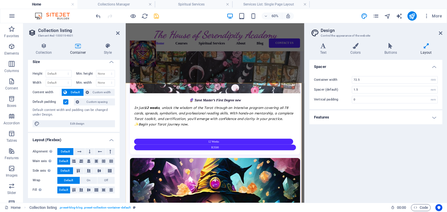
click at [426, 47] on icon at bounding box center [426, 46] width 32 height 6
click at [433, 115] on h4 "Features" at bounding box center [375, 117] width 133 height 14
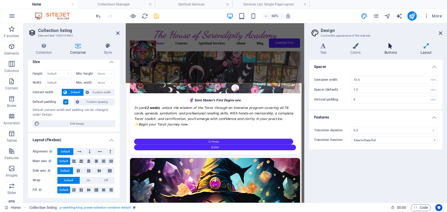
click at [385, 50] on h4 "Buttons" at bounding box center [391, 49] width 36 height 12
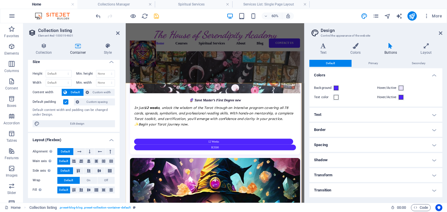
click at [370, 117] on h4 "Text" at bounding box center [375, 115] width 133 height 14
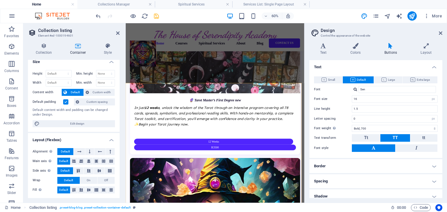
scroll to position [58, 0]
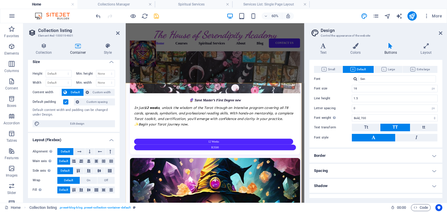
click at [331, 159] on h4 "Border" at bounding box center [375, 156] width 133 height 14
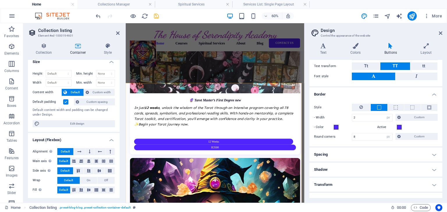
scroll to position [127, 0]
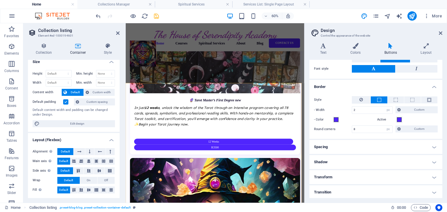
click at [331, 147] on h4 "Spacing" at bounding box center [375, 147] width 133 height 14
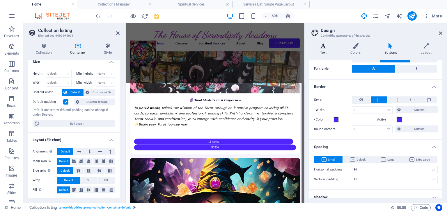
click at [322, 49] on h4 "Text" at bounding box center [324, 49] width 30 height 12
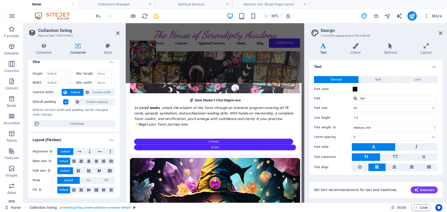
scroll to position [17, 0]
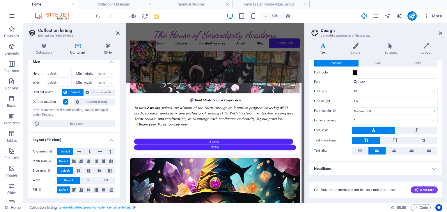
click at [330, 167] on h4 "Headlines" at bounding box center [375, 169] width 133 height 14
click at [431, 167] on h4 "Headlines" at bounding box center [375, 167] width 133 height 10
click at [431, 167] on h4 "Headlines" at bounding box center [375, 169] width 133 height 14
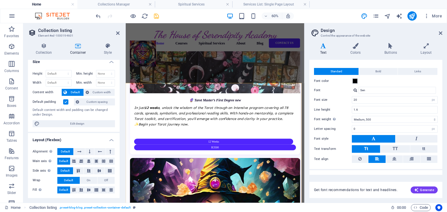
scroll to position [0, 0]
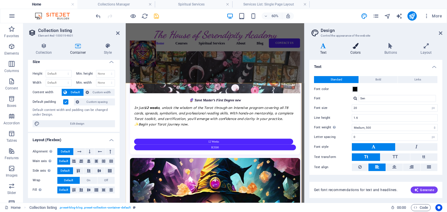
click at [356, 46] on icon at bounding box center [355, 46] width 32 height 6
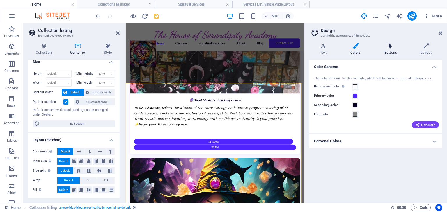
click at [392, 52] on h4 "Buttons" at bounding box center [391, 49] width 36 height 12
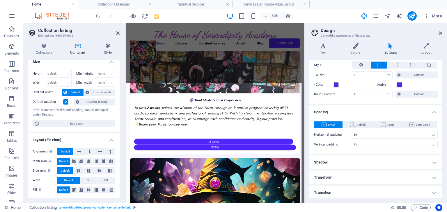
scroll to position [162, 0]
click at [242, 3] on h4 "Services List: Single Page Layout" at bounding box center [270, 4] width 77 height 6
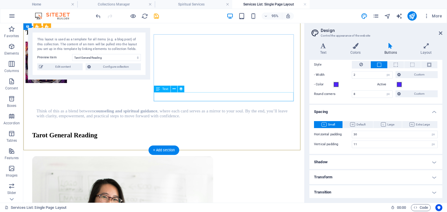
scroll to position [0, 0]
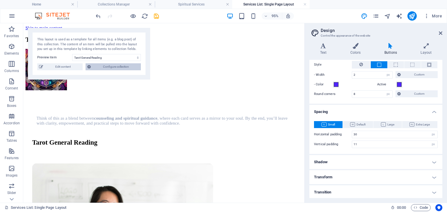
click at [119, 70] on span "Configure collection" at bounding box center [115, 66] width 47 height 7
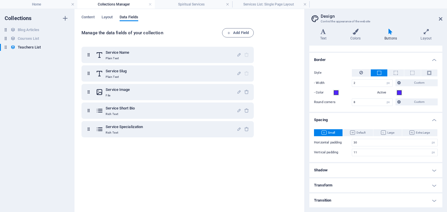
scroll to position [138, 0]
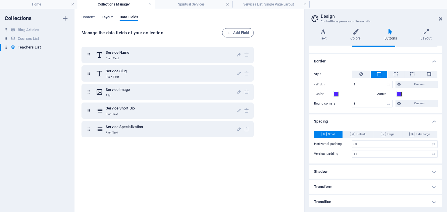
click at [106, 17] on span "Layout" at bounding box center [106, 18] width 11 height 8
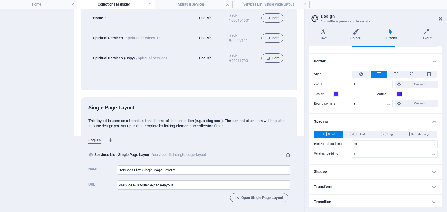
scroll to position [77, 0]
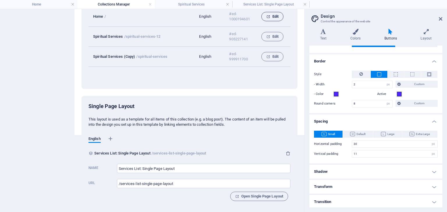
click at [270, 18] on span "Edit" at bounding box center [272, 16] width 12 height 7
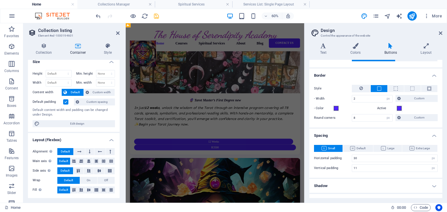
scroll to position [162, 0]
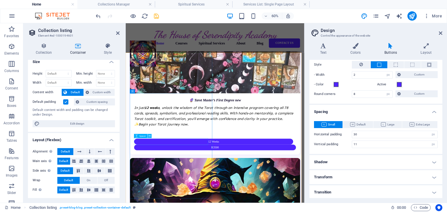
click at [149, 135] on icon at bounding box center [150, 136] width 2 height 4
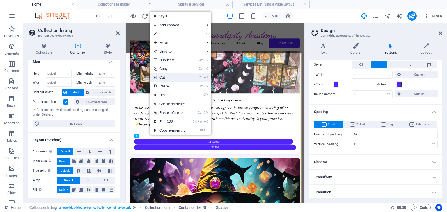
click at [165, 80] on link "Ctrl X Cut" at bounding box center [169, 77] width 39 height 9
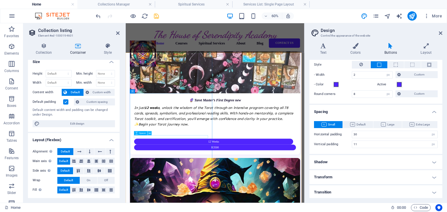
click at [151, 134] on button at bounding box center [149, 133] width 4 height 4
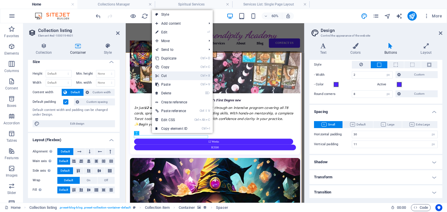
click at [170, 75] on link "Ctrl X Cut" at bounding box center [171, 76] width 39 height 9
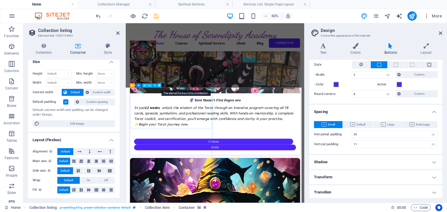
click at [159, 87] on icon at bounding box center [159, 86] width 2 height 4
select select "teacher-short-bio"
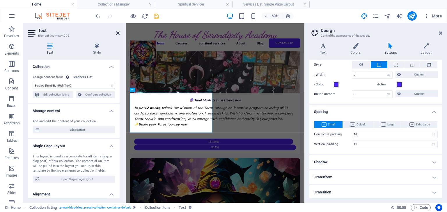
click at [116, 31] on icon at bounding box center [117, 33] width 3 height 5
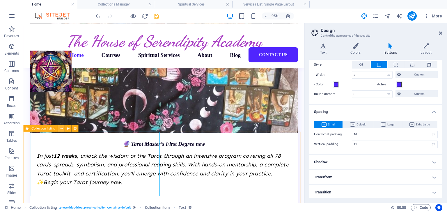
click at [61, 128] on icon at bounding box center [61, 129] width 3 height 6
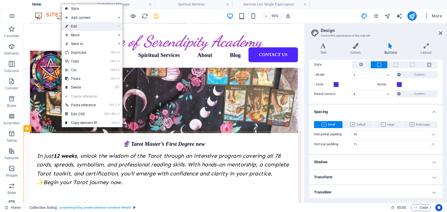
click at [86, 25] on link "⏎ Edit" at bounding box center [81, 26] width 39 height 9
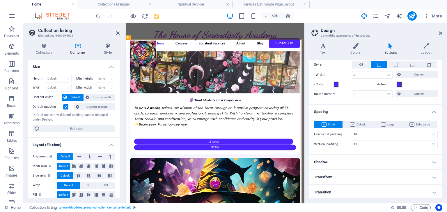
click at [65, 107] on label at bounding box center [65, 106] width 5 height 5
click at [0, 0] on input "Default padding" at bounding box center [0, 0] width 0 height 0
click at [116, 31] on icon at bounding box center [117, 33] width 3 height 5
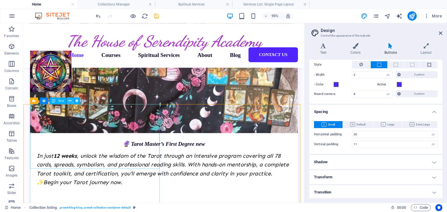
click at [69, 102] on icon at bounding box center [69, 101] width 3 height 6
click at [76, 103] on icon at bounding box center [77, 101] width 4 height 6
select select "teacher-short-bio"
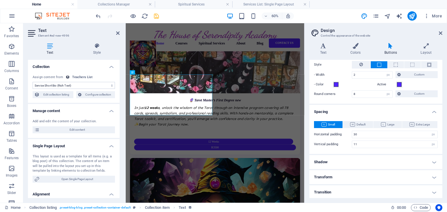
scroll to position [16, 0]
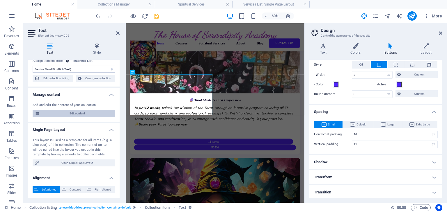
click at [78, 115] on span "Edit content" at bounding box center [77, 113] width 72 height 7
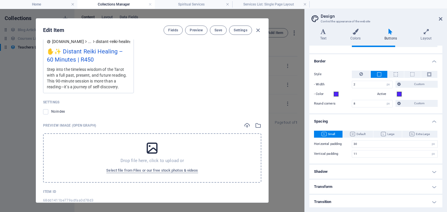
scroll to position [479, 0]
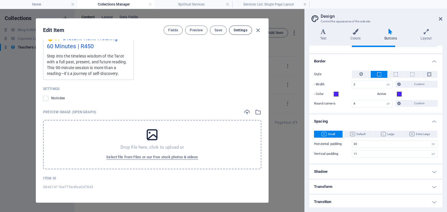
click at [240, 27] on button "Settings" at bounding box center [240, 30] width 23 height 9
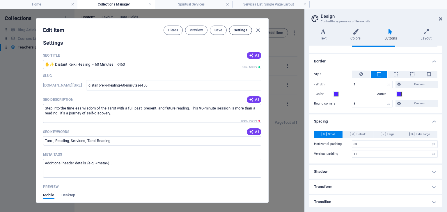
scroll to position [291, 0]
click at [176, 30] on span "Fields" at bounding box center [173, 30] width 10 height 5
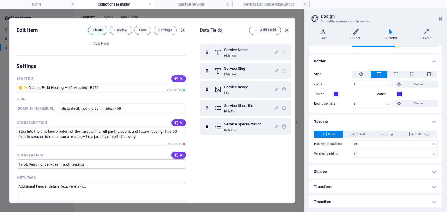
scroll to position [314, 0]
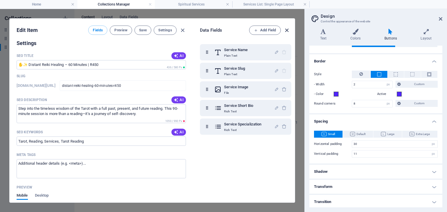
click at [288, 28] on icon "button" at bounding box center [286, 30] width 7 height 7
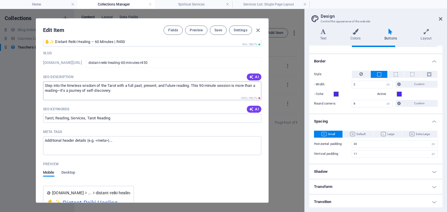
scroll to position [291, 0]
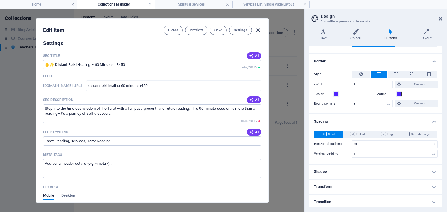
click at [256, 30] on icon "button" at bounding box center [257, 30] width 7 height 7
type input "distant-reiki-healing-60-minutes-r450"
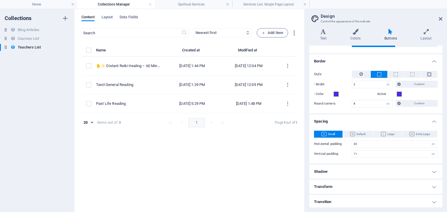
scroll to position [0, 0]
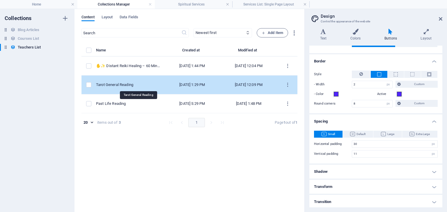
click at [123, 84] on div "Tarot General Reading" at bounding box center [128, 84] width 64 height 5
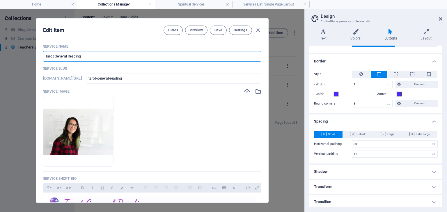
drag, startPoint x: 87, startPoint y: 57, endPoint x: 43, endPoint y: 47, distance: 45.7
click at [43, 47] on div "Service Name Tarot General Reading ​" at bounding box center [152, 52] width 218 height 17
paste input "🔮 Tarot General Reading – 90 Minutes | R550"
type input "🔮 Tarot General Reading – 90 Minutes | R550"
type input "tarot-general-reading-90-minutes-r550"
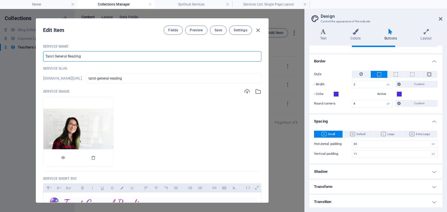
type input "tarot-general-reading-90-minutes-r550"
type input "🔮 Tarot General Reading – 90 Minutes | R550"
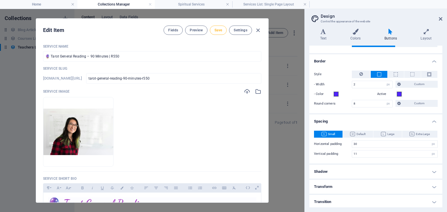
click at [219, 31] on span "Save" at bounding box center [218, 30] width 8 height 5
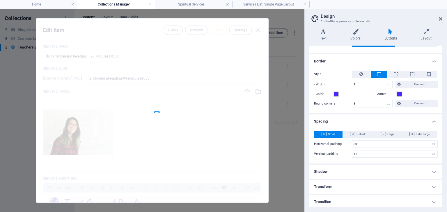
type input "tarot-general-reading-90-minutes-r550"
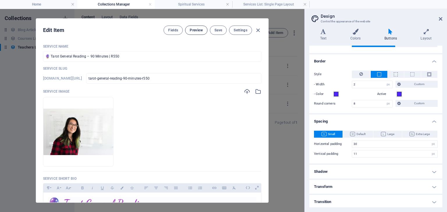
click at [198, 31] on span "Preview" at bounding box center [196, 30] width 13 height 5
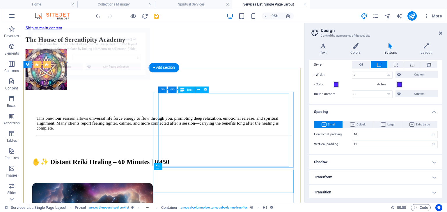
select select "68dd10963c2f1777b9049b69"
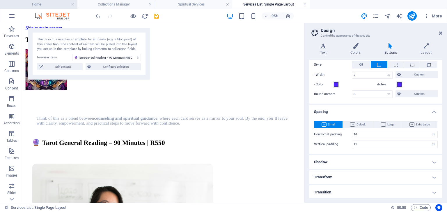
click at [40, 3] on h4 "Home" at bounding box center [38, 4] width 77 height 6
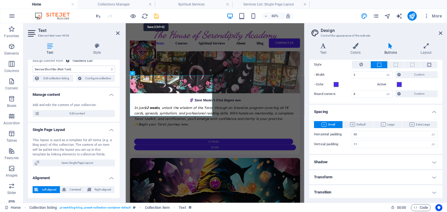
click at [154, 14] on icon "save" at bounding box center [156, 16] width 7 height 7
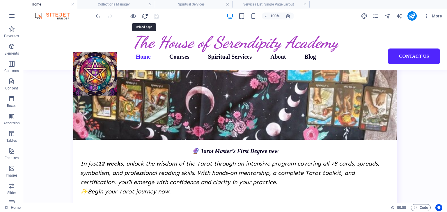
click at [143, 16] on icon "reload" at bounding box center [144, 16] width 7 height 7
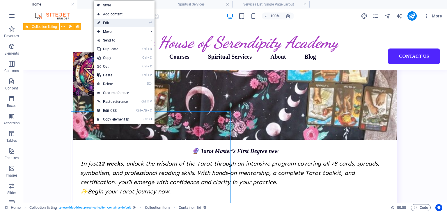
click at [111, 22] on link "⏎ Edit" at bounding box center [113, 23] width 39 height 9
select select "createdAt"
select select "1"
select select "%"
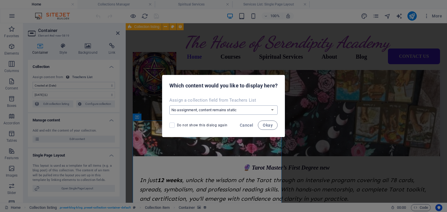
click at [213, 112] on select "No assignment, content remains static Create a new field Created at (Date) Upda…" at bounding box center [223, 110] width 108 height 9
click at [269, 121] on button "Okay" at bounding box center [268, 125] width 20 height 9
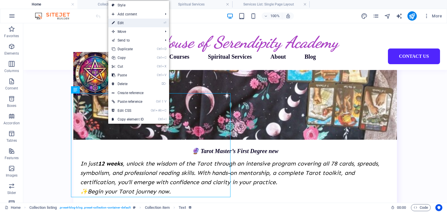
click at [123, 24] on link "⏎ Edit" at bounding box center [127, 23] width 39 height 9
select select "teacher-short-bio"
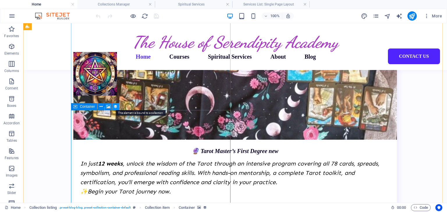
click at [115, 108] on icon at bounding box center [115, 107] width 4 height 6
select select "createdAt"
select select "1"
select select "%"
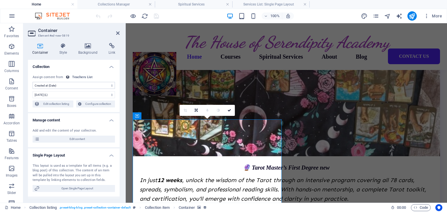
click at [111, 85] on select "No assignment, content remains static Created at (Date) Updated at (Date) Servi…" at bounding box center [74, 85] width 82 height 7
select select "remainStatic"
click at [33, 82] on select "No assignment, content remains static Created at (Date) Updated at (Date) Servi…" at bounding box center [74, 85] width 82 height 7
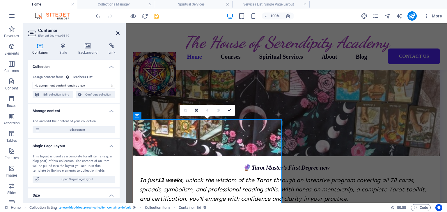
click at [117, 32] on icon at bounding box center [117, 33] width 3 height 5
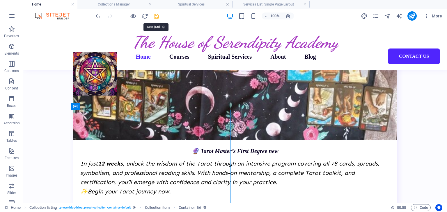
click at [155, 14] on icon "save" at bounding box center [156, 16] width 7 height 7
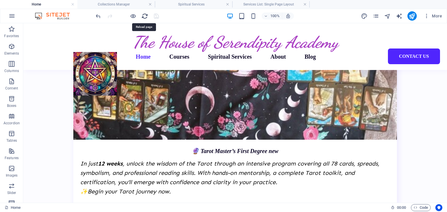
click at [145, 15] on icon "reload" at bounding box center [144, 16] width 7 height 7
click at [143, 17] on icon "reload" at bounding box center [144, 16] width 7 height 7
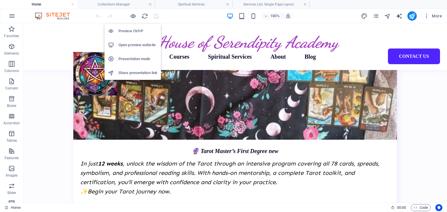
click at [128, 46] on h6 "Open preview website" at bounding box center [137, 45] width 39 height 7
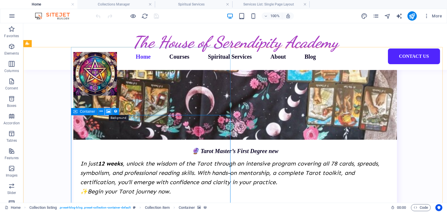
click at [109, 113] on icon at bounding box center [108, 111] width 4 height 6
select select "teacher-image"
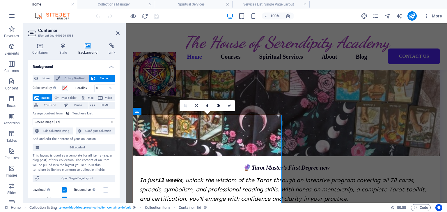
click at [67, 80] on span "Color / Gradient" at bounding box center [75, 78] width 26 height 7
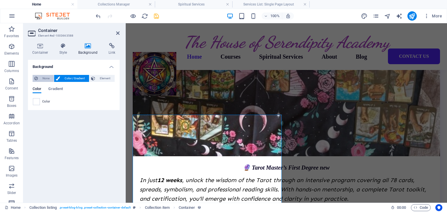
click at [44, 78] on span "None" at bounding box center [46, 78] width 13 height 7
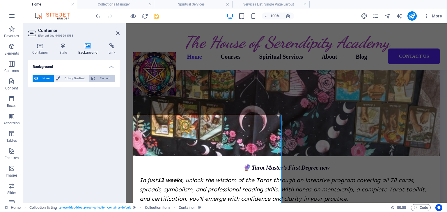
click at [104, 77] on span "Element" at bounding box center [105, 78] width 16 height 7
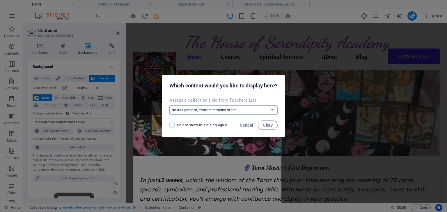
click at [220, 112] on select "No assignment, content remains static Create a new field Created at (Date) Upda…" at bounding box center [223, 110] width 108 height 9
select select "teacher-image"
click at [169, 106] on select "No assignment, content remains static Create a new field Created at (Date) Upda…" at bounding box center [223, 110] width 108 height 9
click at [270, 125] on span "Okay" at bounding box center [268, 125] width 10 height 5
select select "teacher-image"
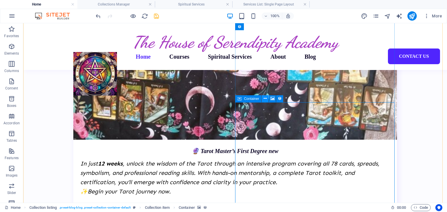
click at [264, 98] on icon at bounding box center [264, 99] width 3 height 6
click at [274, 99] on icon at bounding box center [272, 99] width 4 height 6
select select "teacher-image"
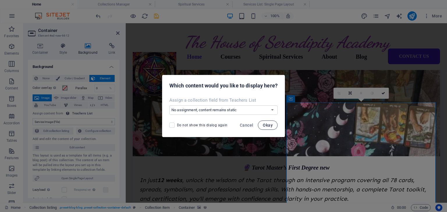
click at [272, 128] on button "Okay" at bounding box center [268, 125] width 20 height 9
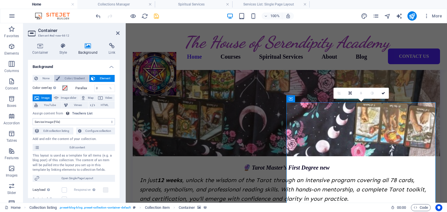
click at [65, 78] on span "Color / Gradient" at bounding box center [75, 78] width 26 height 7
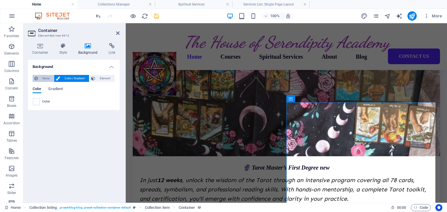
click at [41, 79] on span "None" at bounding box center [46, 78] width 13 height 7
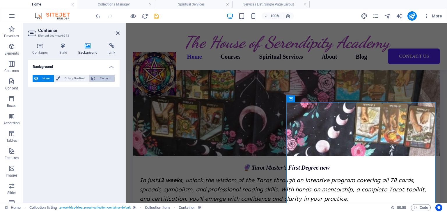
click at [107, 77] on span "Element" at bounding box center [105, 78] width 16 height 7
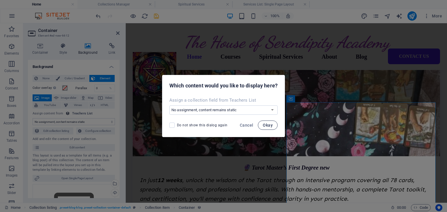
click at [269, 125] on span "Okay" at bounding box center [268, 125] width 10 height 5
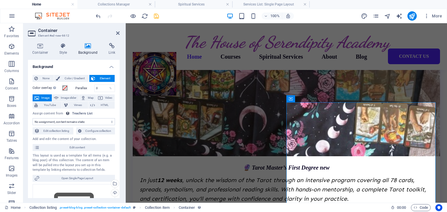
click at [63, 119] on select "No assignment, content remains static Created at (Date) Updated at (Date) Servi…" at bounding box center [74, 121] width 82 height 7
select select "teacher-image"
click at [33, 118] on select "No assignment, content remains static Created at (Date) Updated at (Date) Servi…" at bounding box center [74, 121] width 82 height 7
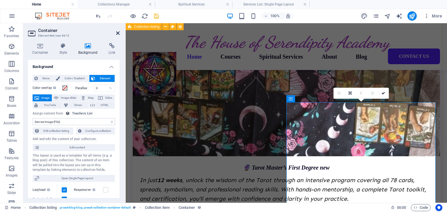
click at [119, 32] on icon at bounding box center [117, 33] width 3 height 5
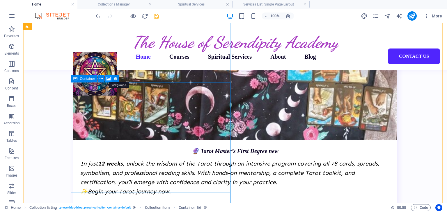
click at [107, 79] on icon at bounding box center [108, 79] width 4 height 6
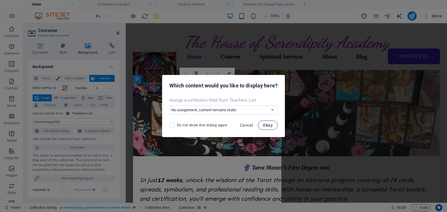
click at [268, 126] on span "Okay" at bounding box center [268, 125] width 10 height 5
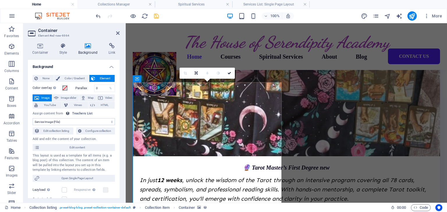
click at [61, 118] on select "No assignment, content remains static Created at (Date) Updated at (Date) Servi…" at bounding box center [74, 121] width 82 height 7
click at [33, 118] on select "No assignment, content remains static Created at (Date) Updated at (Date) Servi…" at bounding box center [74, 121] width 82 height 7
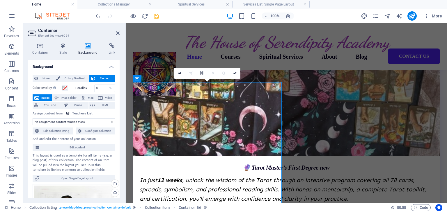
click at [66, 122] on select "No assignment, content remains static Created at (Date) Updated at (Date) Servi…" at bounding box center [74, 121] width 82 height 7
select select "teacher-image"
click at [33, 118] on select "No assignment, content remains static Created at (Date) Updated at (Date) Servi…" at bounding box center [74, 121] width 82 height 7
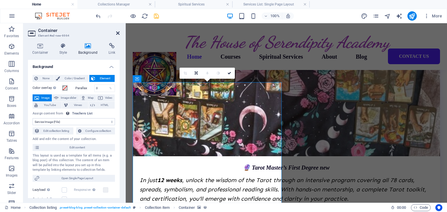
click at [119, 32] on icon at bounding box center [117, 33] width 3 height 5
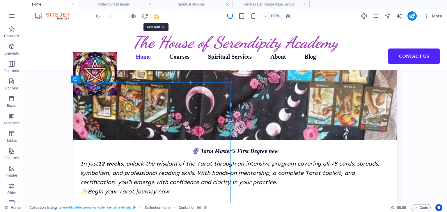
click at [154, 17] on icon "save" at bounding box center [156, 16] width 7 height 7
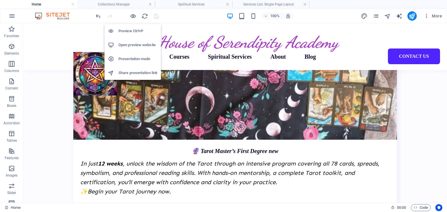
click at [134, 46] on h6 "Open preview website" at bounding box center [137, 45] width 39 height 7
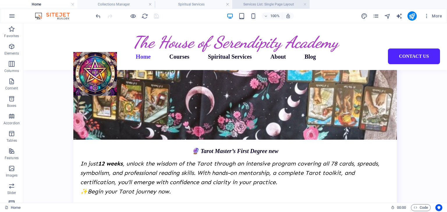
click at [259, 1] on li "Services List: Single Page Layout" at bounding box center [270, 4] width 77 height 9
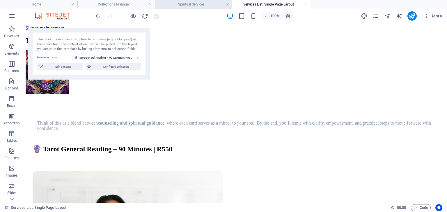
click at [187, 4] on h4 "Spiritual Services" at bounding box center [193, 4] width 77 height 6
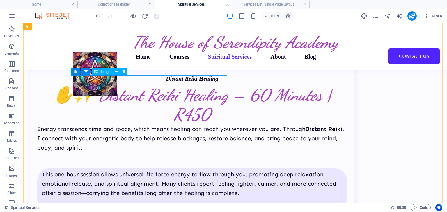
scroll to position [640, 0]
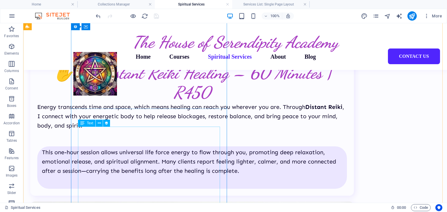
select select "teacher-short-bio"
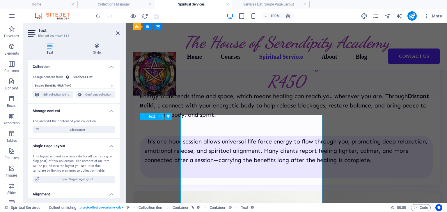
scroll to position [651, 0]
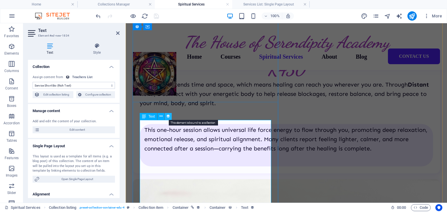
click at [169, 119] on icon at bounding box center [168, 116] width 4 height 6
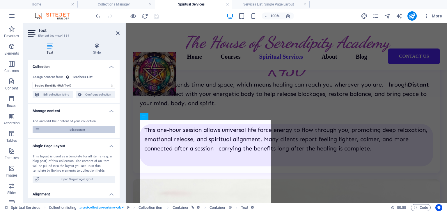
click at [83, 129] on span "Edit content" at bounding box center [77, 129] width 72 height 7
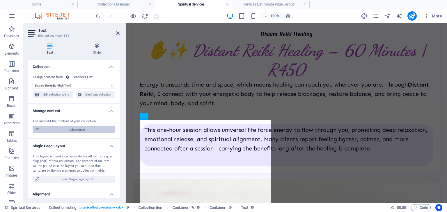
type input "Past Life Reading"
type input "past-life-reading"
type textarea "Step into the timeless wisdom of the Tarot with a full past, present, and futur…"
type input "Tarot, Reading, Services, Tarot Reading"
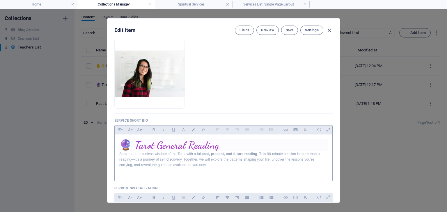
scroll to position [0, 0]
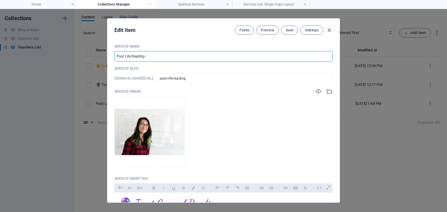
drag, startPoint x: 157, startPoint y: 55, endPoint x: 116, endPoint y: 54, distance: 41.0
click at [116, 54] on input "Past Life Reading" at bounding box center [223, 56] width 218 height 10
paste input "🕯️ Past Life Reading – 90 Minutes | R550"
type input "🕯️ Past Life Reading – 90 Minutes | R550"
type input "past-life-reading-90-minutes-r550"
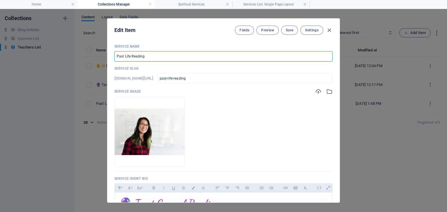
type input "past-life-reading-90-minutes-r550"
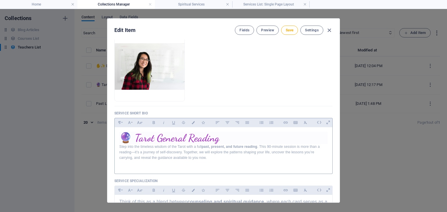
scroll to position [87, 0]
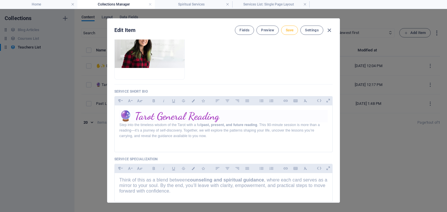
type input "🕯️ Past Life Reading – 90 Minutes | R550"
click at [288, 29] on span "Save" at bounding box center [290, 30] width 8 height 5
click at [330, 32] on icon "button" at bounding box center [329, 30] width 7 height 7
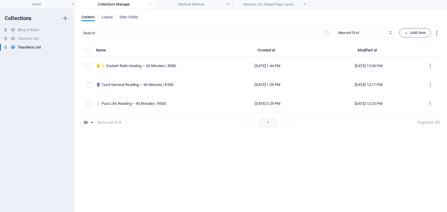
type input "past-life-reading-90-minutes-r550"
click at [38, 4] on h4 "Home" at bounding box center [38, 4] width 77 height 6
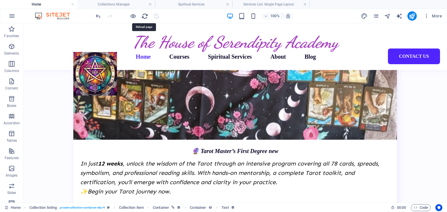
click at [142, 15] on icon "reload" at bounding box center [144, 16] width 7 height 7
click at [265, 4] on h4 "Services List: Single Page Layout" at bounding box center [270, 4] width 77 height 6
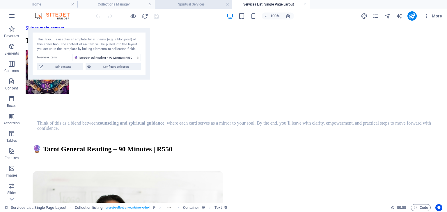
drag, startPoint x: 177, startPoint y: 3, endPoint x: 176, endPoint y: 35, distance: 32.0
click at [177, 3] on h4 "Spiritual Services" at bounding box center [193, 4] width 77 height 6
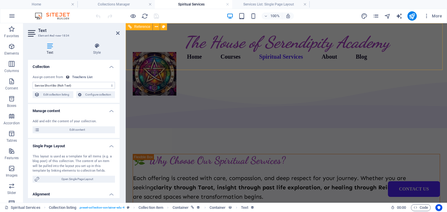
scroll to position [651, 0]
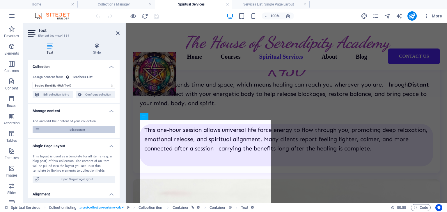
click at [64, 130] on span "Edit content" at bounding box center [77, 129] width 72 height 7
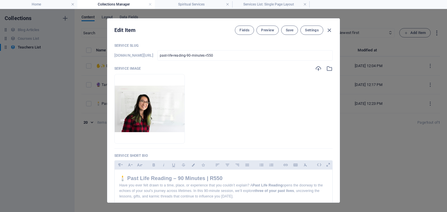
scroll to position [58, 0]
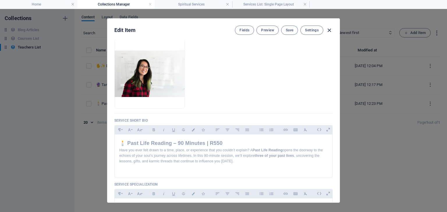
click at [331, 30] on icon "button" at bounding box center [329, 30] width 7 height 7
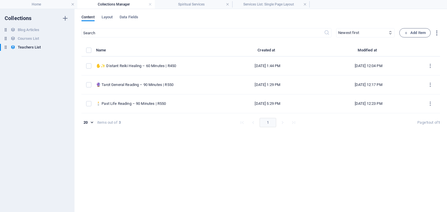
type input "past-life-reading-90-minutes-r550"
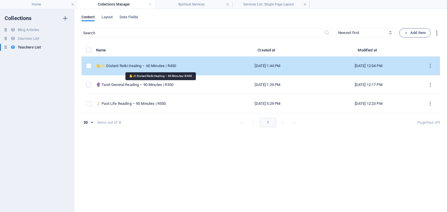
click at [131, 65] on div "✋✨ Distant Reiki Healing – 60 Minutes | R450" at bounding box center [155, 65] width 118 height 5
click at [131, 65] on div "​ Newest first Oldest first Last modified Service Name (ascending) Service Name…" at bounding box center [260, 117] width 358 height 178
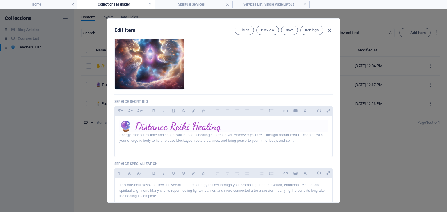
scroll to position [87, 0]
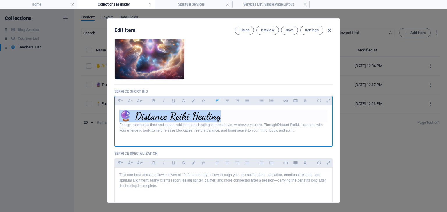
drag, startPoint x: 224, startPoint y: 115, endPoint x: 123, endPoint y: 114, distance: 101.5
click at [123, 114] on h1 "🔮 Distance Reiki Healing" at bounding box center [223, 116] width 208 height 12
copy h1 "🔮 Distance Reiki Healing"
click at [329, 29] on icon "button" at bounding box center [329, 30] width 7 height 7
type input "distant-reiki-healing-60-minutes-r450"
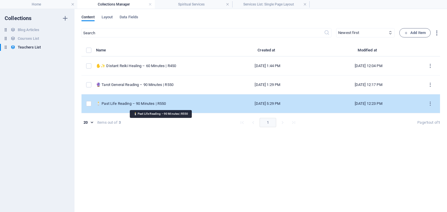
click at [139, 101] on div "🕯️ Past Life Reading – 90 Minutes | R550" at bounding box center [155, 103] width 118 height 5
click at [139, 101] on div "​ Newest first Oldest first Last modified Service Name (ascending) Service Name…" at bounding box center [260, 117] width 358 height 178
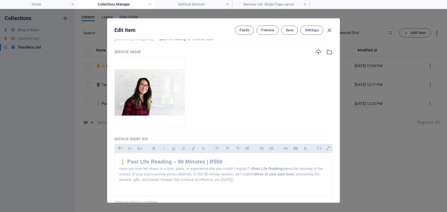
scroll to position [58, 0]
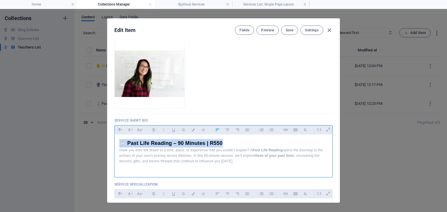
drag, startPoint x: 225, startPoint y: 142, endPoint x: 115, endPoint y: 135, distance: 109.9
click at [115, 135] on div "🕯️ Past Life Reading – 90 Minutes | R550 Have you ever felt drawn to a time, pl…" at bounding box center [223, 155] width 217 height 40
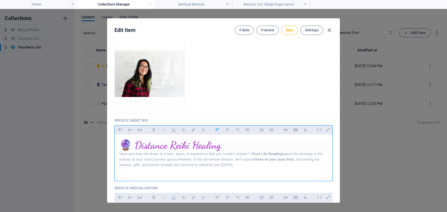
scroll to position [0, 0]
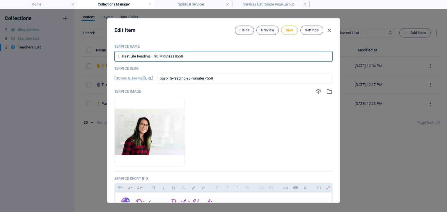
drag, startPoint x: 120, startPoint y: 57, endPoint x: 105, endPoint y: 57, distance: 15.7
click at [105, 57] on div "Edit Item Fields Preview Save Settings Service Name 🕯️ Past Life Reading – 90 M…" at bounding box center [223, 110] width 447 height 203
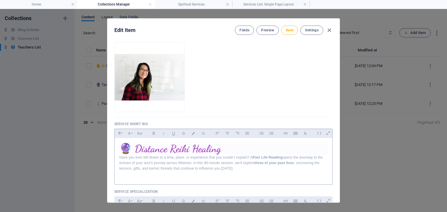
scroll to position [58, 0]
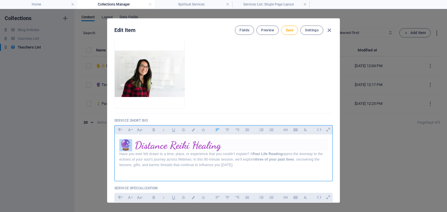
drag, startPoint x: 131, startPoint y: 143, endPoint x: 113, endPoint y: 144, distance: 18.9
click at [113, 144] on div "Service Name 🕯️ Past Life Reading – 90 Minutes | R550 ​ Service Slug [DOMAIN_NA…" at bounding box center [223, 121] width 232 height 163
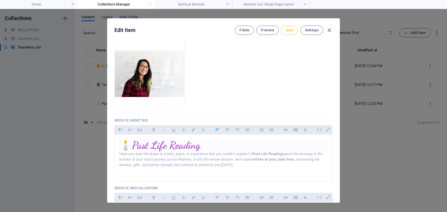
click at [290, 28] on span "Save" at bounding box center [290, 30] width 8 height 5
click at [330, 29] on icon "button" at bounding box center [329, 30] width 7 height 7
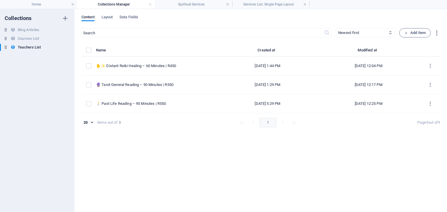
type input "past-life-reading-90-minutes-r550"
click at [42, 6] on h4 "Home" at bounding box center [38, 4] width 77 height 6
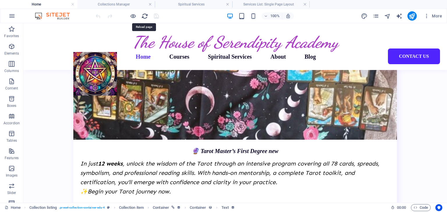
drag, startPoint x: 141, startPoint y: 17, endPoint x: 145, endPoint y: 17, distance: 4.4
click at [142, 17] on icon "reload" at bounding box center [144, 16] width 7 height 7
click at [167, 3] on h4 "Spiritual Services" at bounding box center [193, 4] width 77 height 6
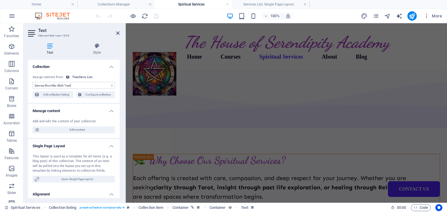
scroll to position [651, 0]
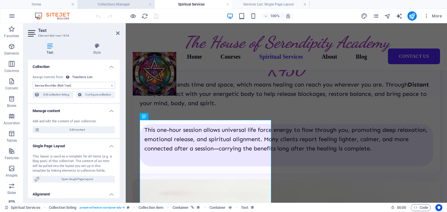
click at [117, 4] on h4 "Collections Manager" at bounding box center [115, 4] width 77 height 6
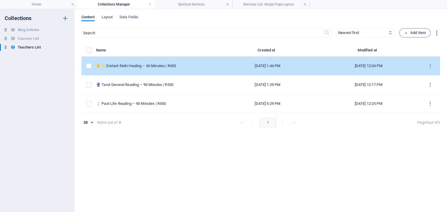
click at [137, 69] on td "✋✨ Distant Reiki Healing – 60 Minutes | R450" at bounding box center [157, 66] width 122 height 19
click at [137, 69] on div "​ Newest first Oldest first Last modified Service Name (ascending) Service Name…" at bounding box center [260, 117] width 358 height 178
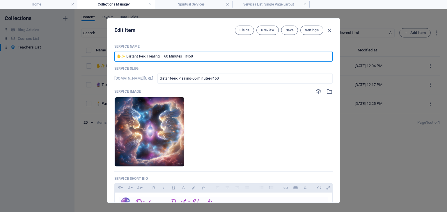
drag, startPoint x: 124, startPoint y: 56, endPoint x: 111, endPoint y: 57, distance: 13.4
click at [111, 57] on div "Service Name ✋✨ Distant Reiki Healing – 60 Minutes | R450 ​ Service Slug [DOMAI…" at bounding box center [223, 121] width 232 height 163
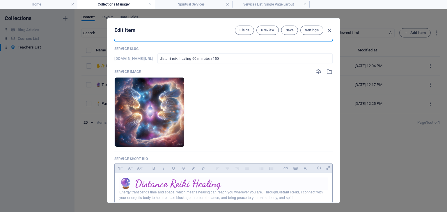
scroll to position [29, 0]
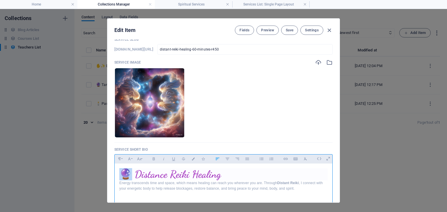
drag, startPoint x: 131, startPoint y: 174, endPoint x: 119, endPoint y: 174, distance: 11.3
click at [119, 174] on h1 "🔮 Distance Reiki Healing" at bounding box center [223, 174] width 208 height 12
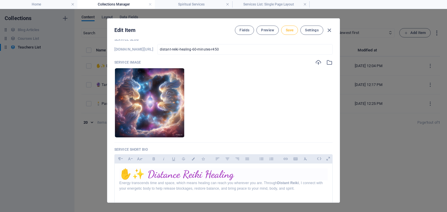
click at [284, 29] on button "Save" at bounding box center [289, 30] width 17 height 9
click at [328, 31] on icon "button" at bounding box center [329, 30] width 7 height 7
type input "distant-reiki-healing-60-minutes-r450"
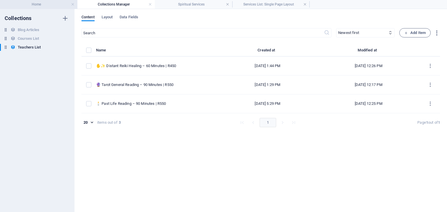
click at [37, 5] on h4 "Home" at bounding box center [38, 4] width 77 height 6
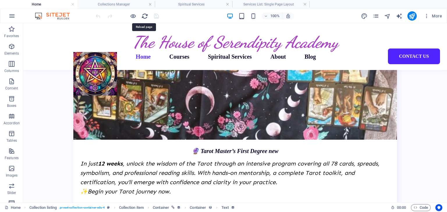
click at [146, 14] on icon "reload" at bounding box center [144, 16] width 7 height 7
